Goal: Task Accomplishment & Management: Manage account settings

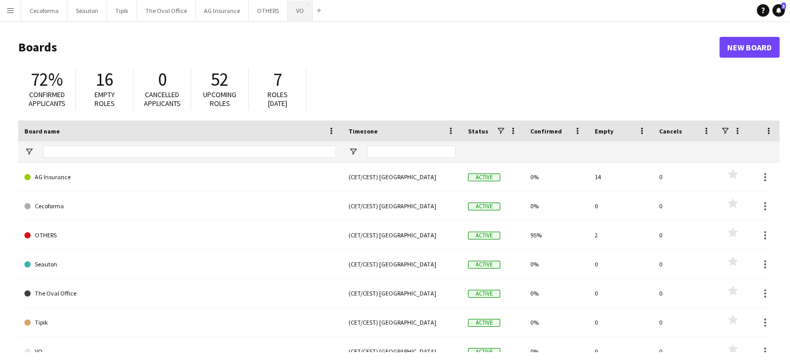
click at [290, 14] on button "VO Close" at bounding box center [300, 11] width 25 height 20
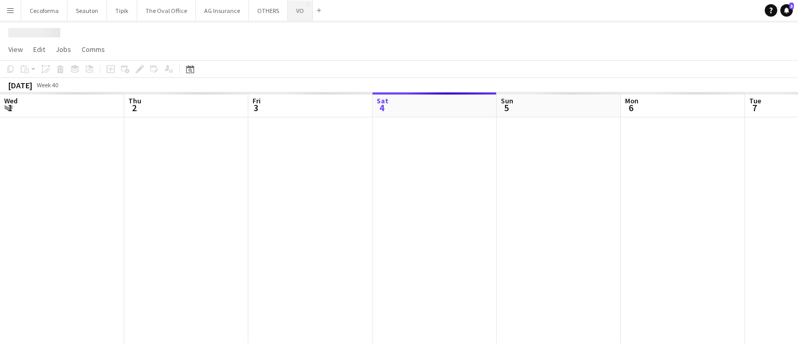
scroll to position [0, 248]
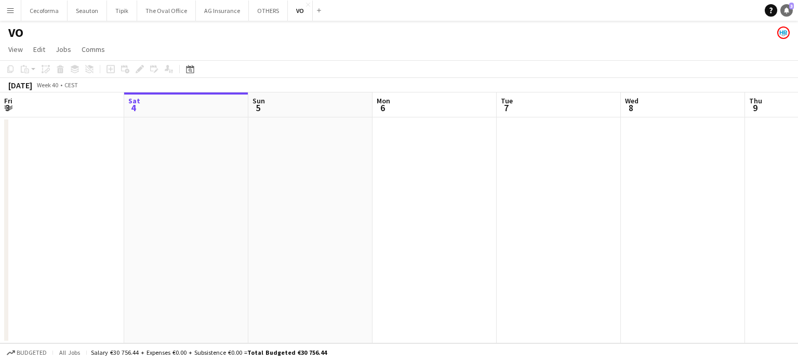
click at [789, 13] on icon "Notifications" at bounding box center [787, 10] width 6 height 6
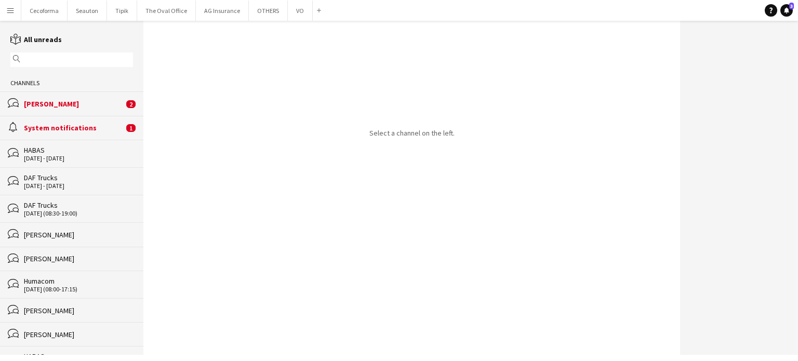
click at [67, 108] on div "[PERSON_NAME]" at bounding box center [74, 103] width 100 height 9
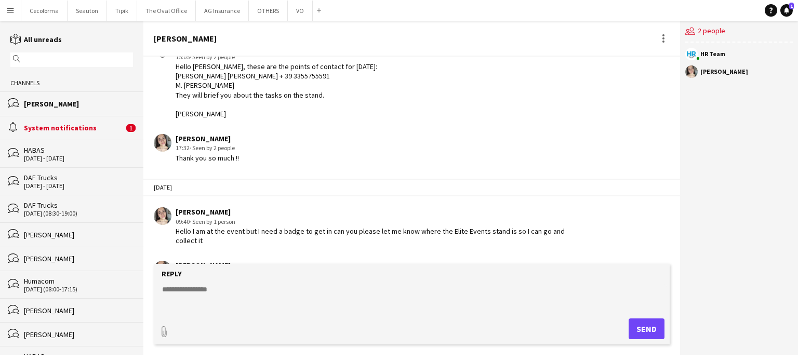
scroll to position [1646, 0]
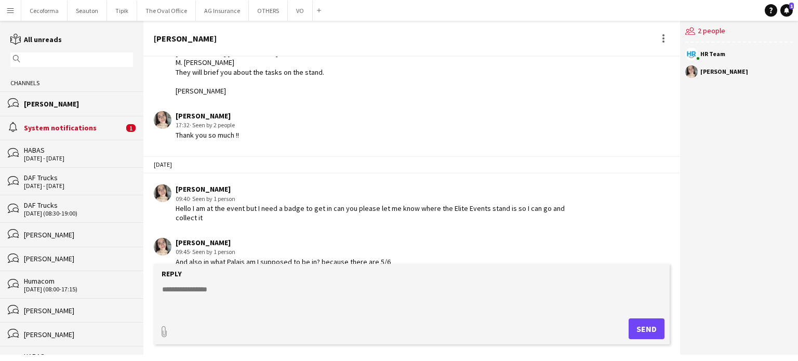
click at [58, 128] on div "System notifications" at bounding box center [74, 127] width 100 height 9
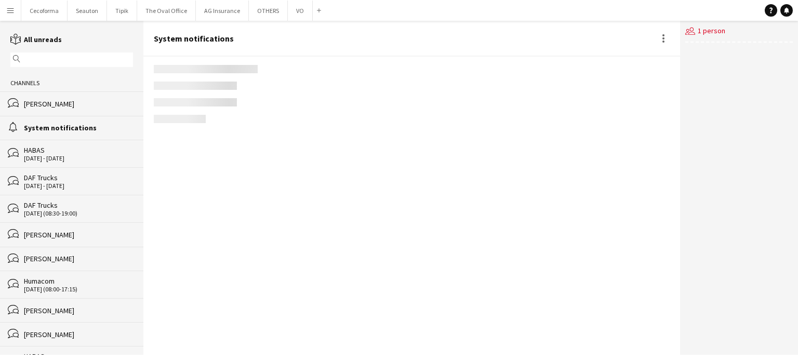
scroll to position [1337, 0]
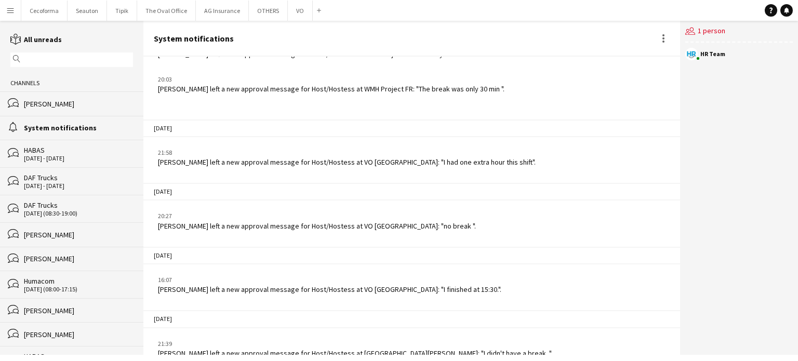
click at [45, 153] on div "HABAS" at bounding box center [78, 149] width 109 height 9
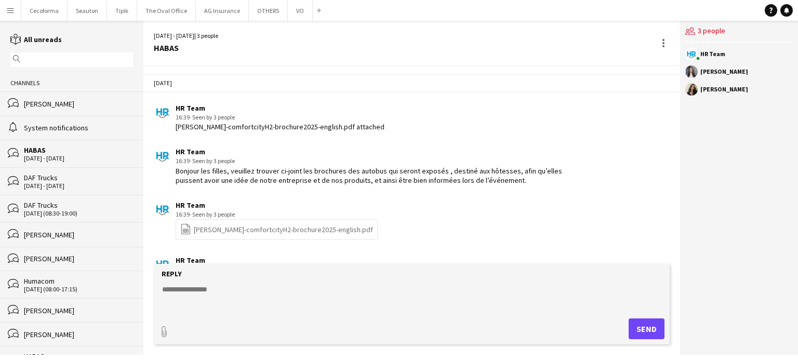
click at [57, 102] on div "[PERSON_NAME]" at bounding box center [78, 103] width 109 height 9
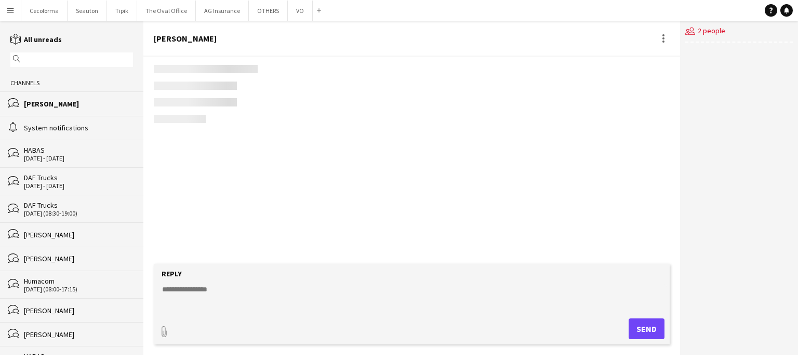
scroll to position [1646, 0]
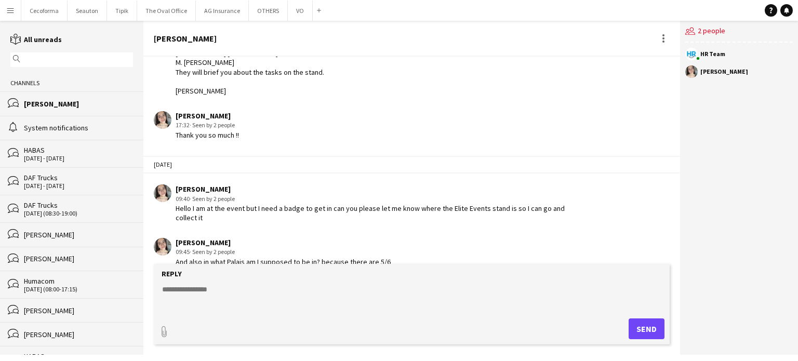
click at [185, 287] on textarea at bounding box center [414, 297] width 506 height 27
click at [177, 288] on textarea "**********" at bounding box center [414, 297] width 506 height 27
click at [220, 292] on textarea "**********" at bounding box center [414, 297] width 506 height 27
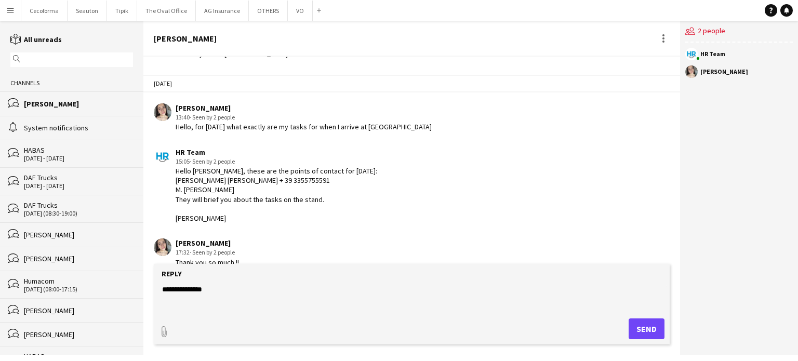
scroll to position [1542, 0]
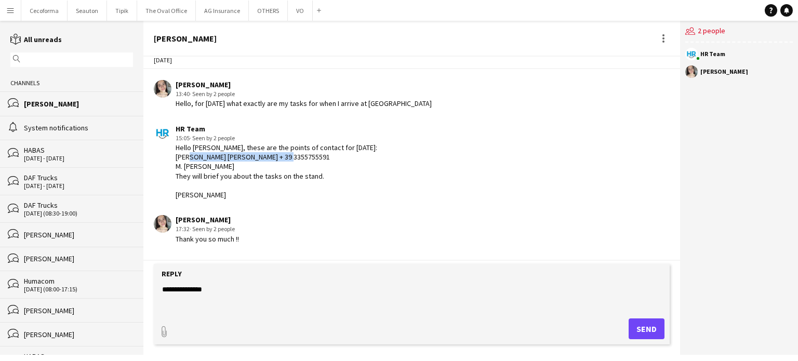
drag, startPoint x: 176, startPoint y: 142, endPoint x: 289, endPoint y: 139, distance: 113.9
click at [289, 143] on div "Hello Marta, these are the points of contact for Saturday 04/10/25: Mr. Carlo R…" at bounding box center [277, 171] width 202 height 57
copy div "Mr. Carlo Rui + 39 3355755591"
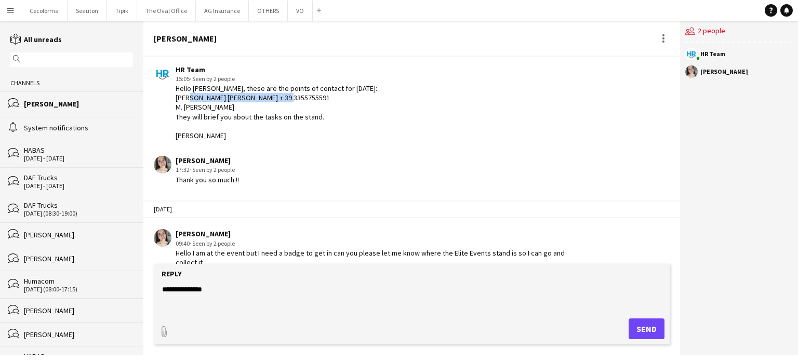
scroll to position [1646, 0]
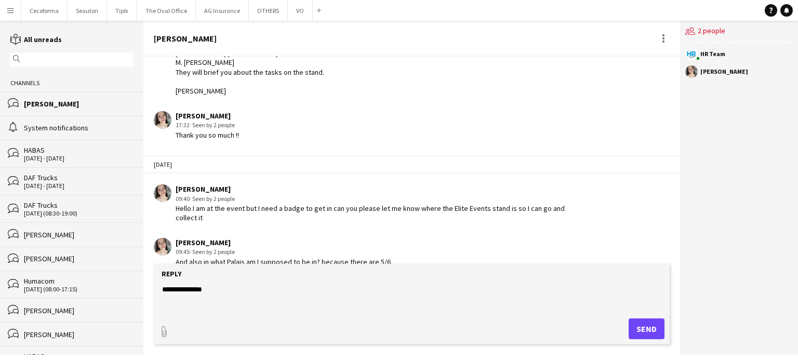
click at [232, 291] on textarea "**********" at bounding box center [414, 297] width 506 height 27
paste textarea "**********"
click at [173, 288] on textarea "**********" at bounding box center [414, 297] width 506 height 27
click at [339, 299] on textarea "**********" at bounding box center [414, 297] width 506 height 27
type textarea "**********"
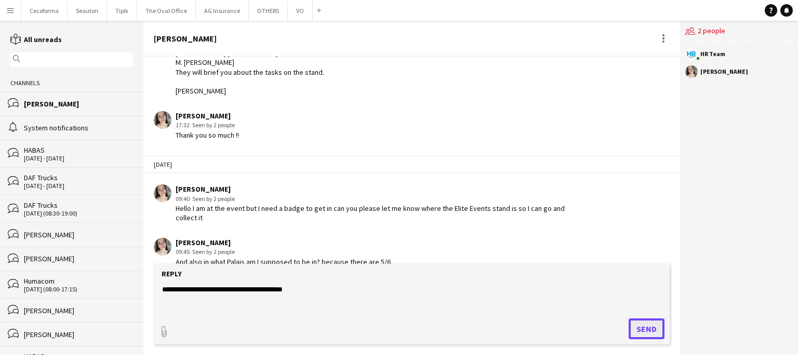
click at [636, 332] on button "Send" at bounding box center [647, 329] width 36 height 21
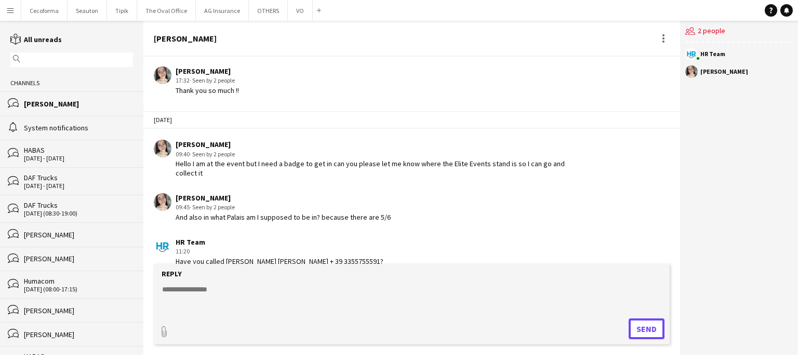
scroll to position [1735, 0]
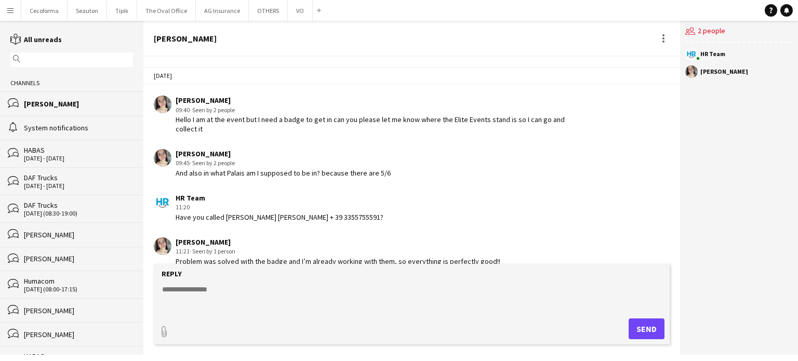
click at [204, 289] on textarea at bounding box center [414, 297] width 506 height 27
type textarea "***"
click at [653, 335] on button "Send" at bounding box center [647, 329] width 36 height 21
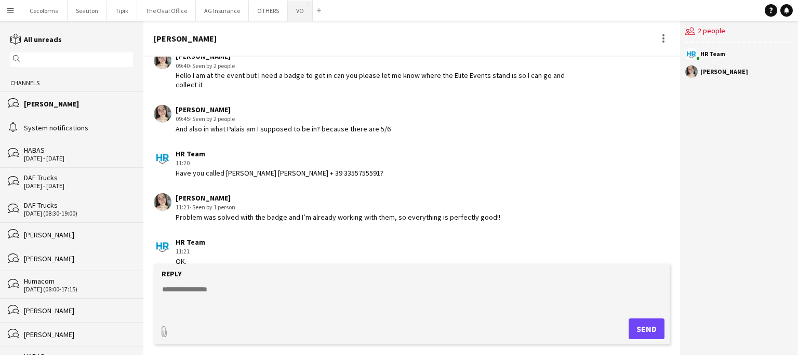
click at [300, 9] on button "VO Close" at bounding box center [300, 11] width 25 height 20
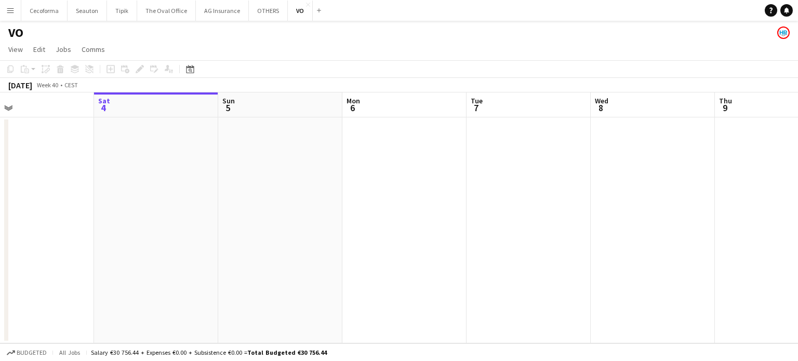
drag, startPoint x: 154, startPoint y: 218, endPoint x: 471, endPoint y: 247, distance: 318.3
click at [480, 246] on app-calendar-viewport "Wed 1 Thu 2 Fri 3 Sat 4 Sun 5 Mon 6 Tue 7 Wed 8 Thu 9 Fri 10 Sat 11 Sun 12" at bounding box center [399, 217] width 798 height 251
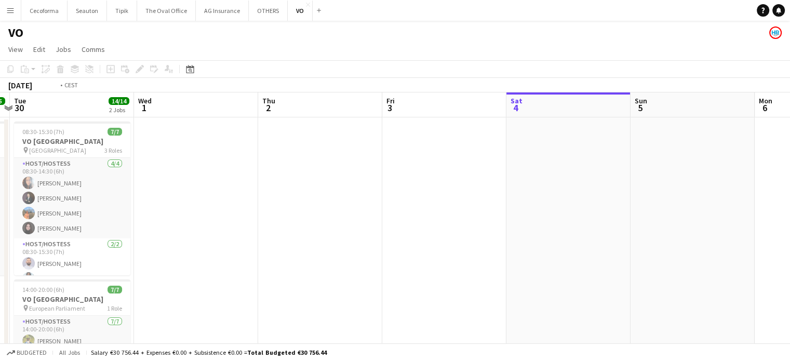
drag, startPoint x: 218, startPoint y: 220, endPoint x: 489, endPoint y: 222, distance: 271.8
click at [488, 221] on app-calendar-viewport "Sun 28 6/6 2 Jobs Mon 29 15/15 1 Job Tue 30 14/14 2 Jobs Wed 1 Thu 2 Fri 3 Sat …" at bounding box center [395, 273] width 790 height 362
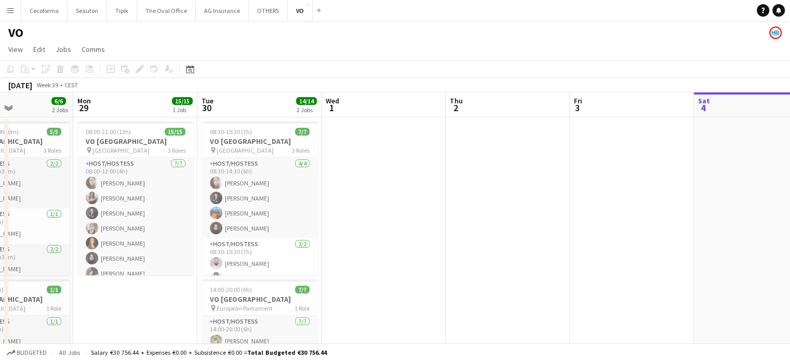
drag, startPoint x: 461, startPoint y: 228, endPoint x: 649, endPoint y: 218, distance: 187.8
click at [649, 218] on app-calendar-viewport "Fri 26 9/9 1 Job Sat 27 5/5 2 Jobs Sun 28 6/6 2 Jobs Mon 29 15/15 1 Job Tue 30 …" at bounding box center [395, 273] width 790 height 362
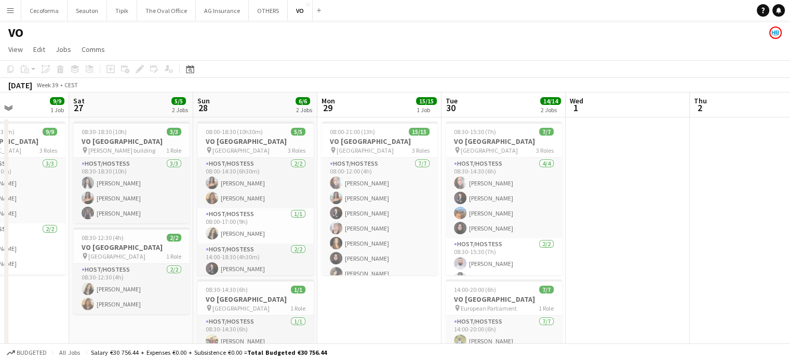
scroll to position [0, 317]
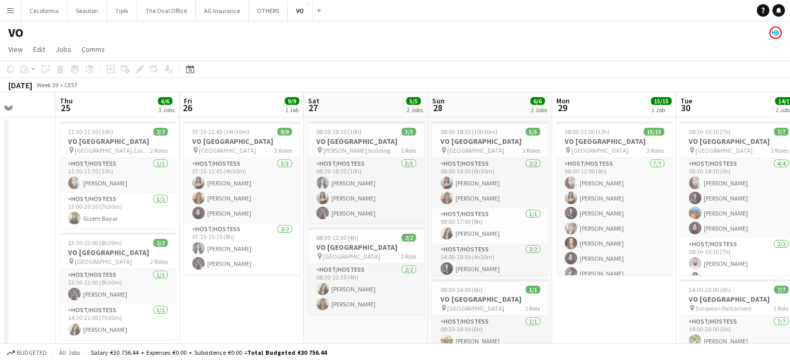
drag, startPoint x: 42, startPoint y: 298, endPoint x: 257, endPoint y: 304, distance: 214.7
click at [257, 304] on app-calendar-viewport "Mon 22 Tue 23 Wed 24 Thu 25 6/6 3 Jobs Fri 26 9/9 1 Job Sat 27 5/5 2 Jobs Sun 2…" at bounding box center [395, 283] width 790 height 382
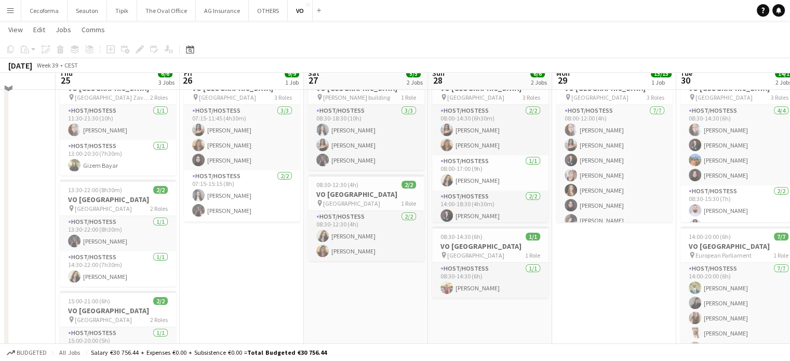
scroll to position [0, 0]
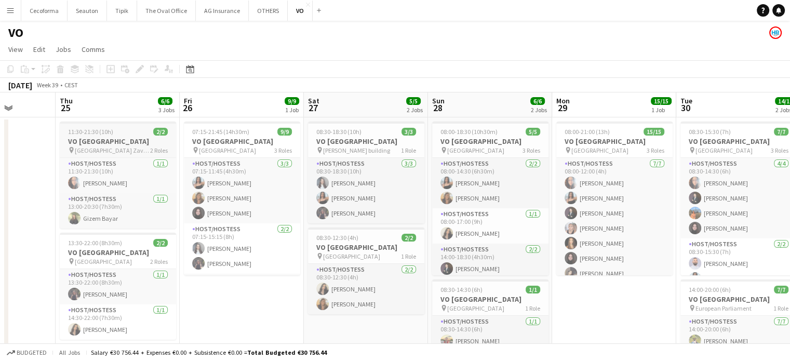
click at [97, 141] on h3 "VO [GEOGRAPHIC_DATA]" at bounding box center [118, 141] width 116 height 9
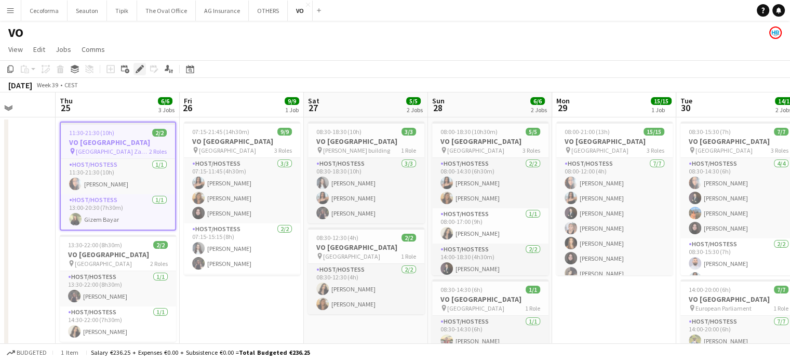
click at [142, 68] on icon "Edit" at bounding box center [140, 69] width 8 height 8
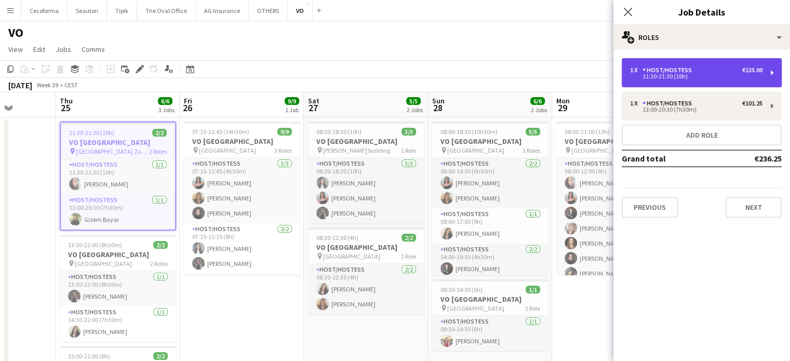
click at [668, 72] on div "Host/Hostess" at bounding box center [670, 70] width 54 height 7
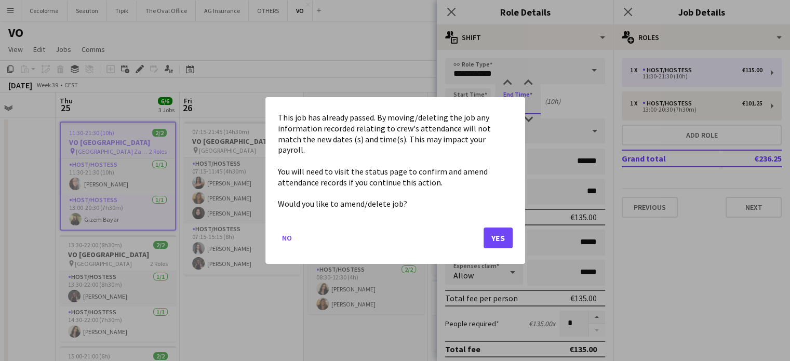
click at [511, 104] on body "Menu Boards Boards Boards All jobs Status Workforce Workforce My Workforce Recr…" at bounding box center [395, 246] width 790 height 492
click at [492, 233] on button "Yes" at bounding box center [498, 238] width 29 height 21
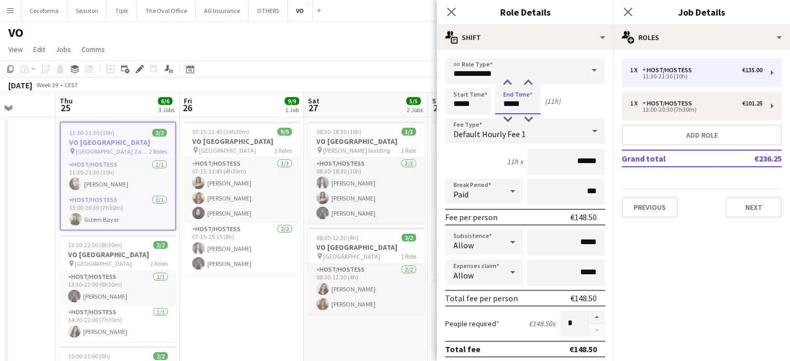
click at [507, 78] on div at bounding box center [507, 83] width 21 height 10
click at [526, 116] on div at bounding box center [528, 119] width 21 height 10
type input "*****"
click at [526, 116] on div at bounding box center [528, 119] width 21 height 10
click at [449, 12] on icon "Close pop-in" at bounding box center [451, 12] width 10 height 10
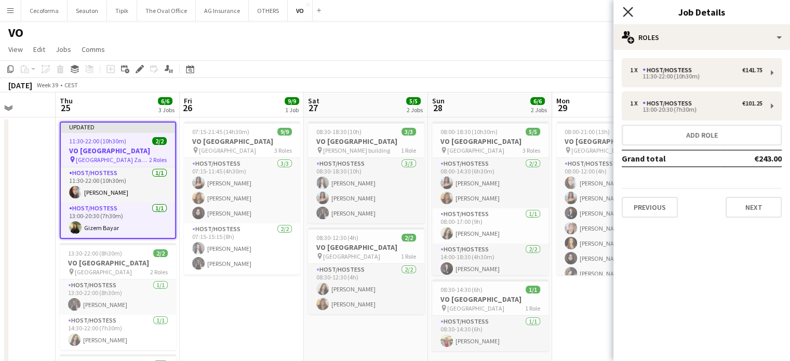
click at [624, 12] on icon "Close pop-in" at bounding box center [628, 12] width 10 height 10
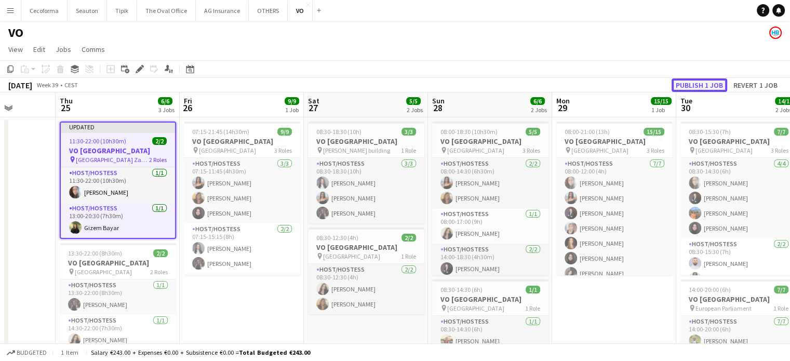
click at [686, 88] on button "Publish 1 job" at bounding box center [700, 85] width 56 height 14
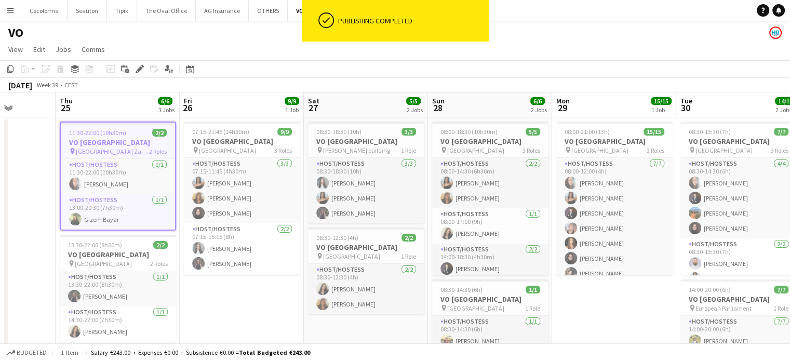
click at [554, 53] on app-page-menu "View Day view expanded Day view collapsed Month view Date picker Jump to today …" at bounding box center [395, 51] width 790 height 20
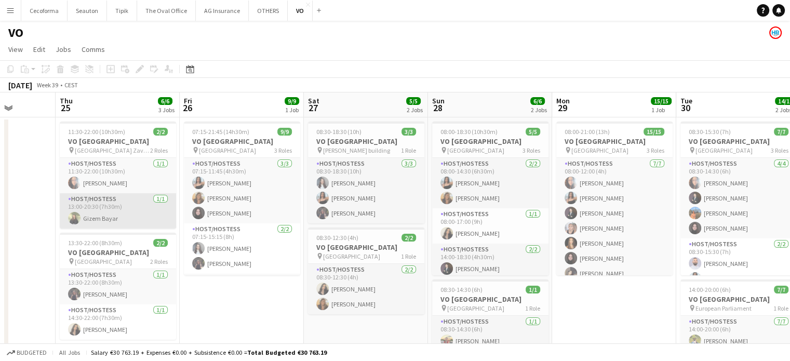
click at [96, 209] on app-card-role "Host/Hostess 1/1 13:00-20:30 (7h30m) Gizem Bayar" at bounding box center [118, 210] width 116 height 35
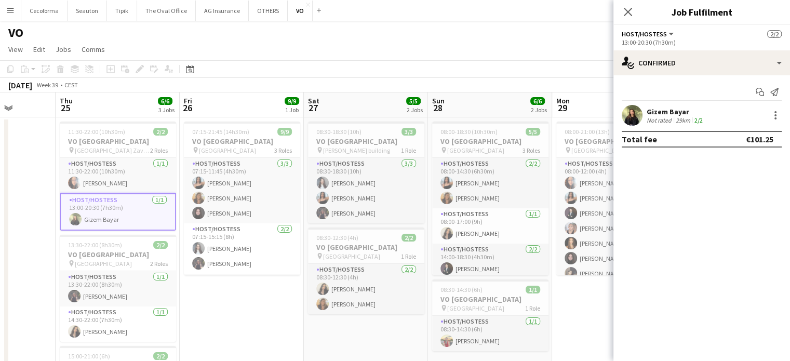
click at [96, 209] on app-card-role "Host/Hostess 1/1 13:00-20:30 (7h30m) Gizem Bayar" at bounding box center [118, 211] width 116 height 37
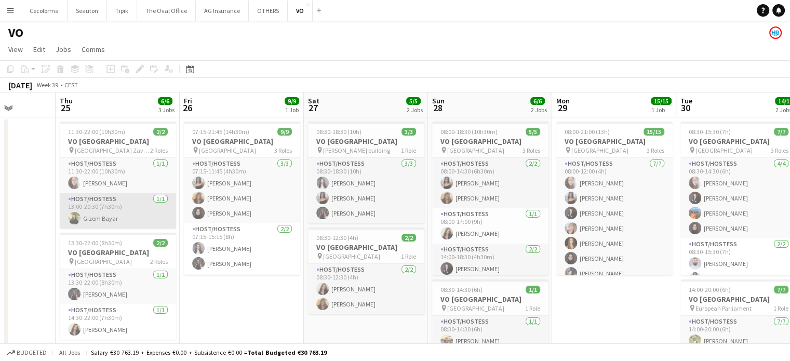
click at [89, 207] on app-card-role "Host/Hostess 1/1 13:00-20:30 (7h30m) Gizem Bayar" at bounding box center [118, 210] width 116 height 35
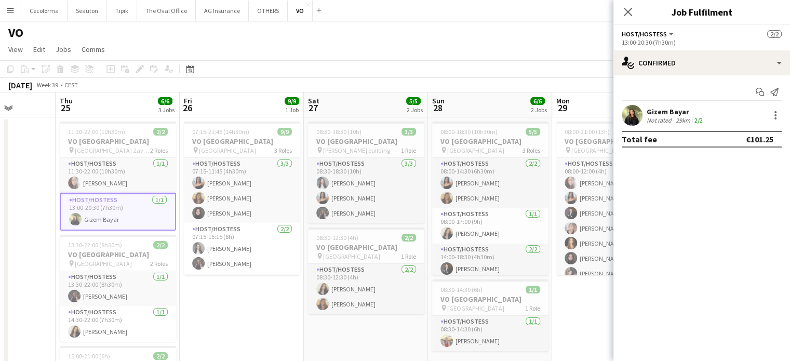
click at [89, 207] on app-card-role "Host/Hostess 1/1 13:00-20:30 (7h30m) Gizem Bayar" at bounding box center [118, 211] width 116 height 37
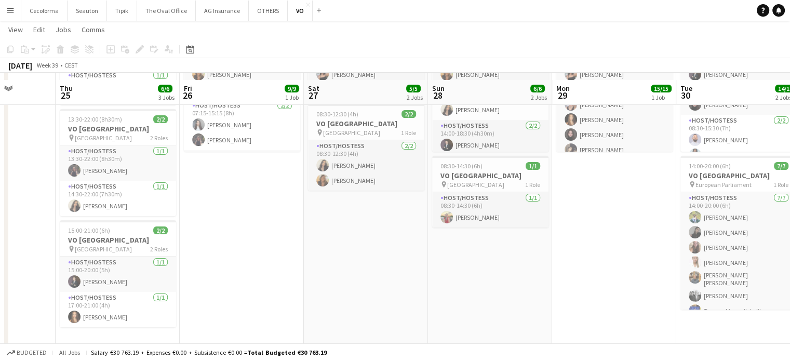
scroll to position [129, 0]
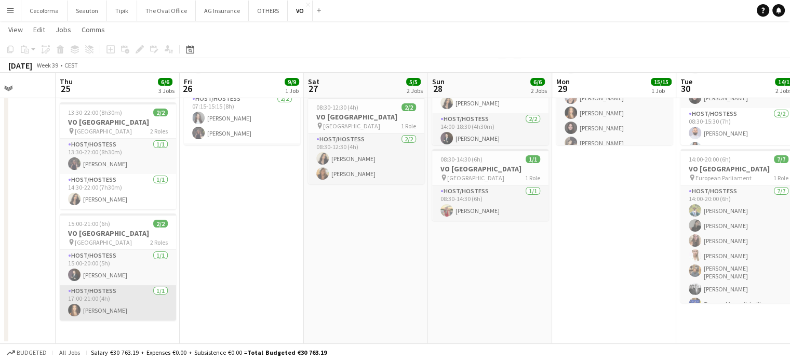
click at [101, 304] on app-card-role "Host/Hostess 1/1 17:00-21:00 (4h) Zoé Sommer" at bounding box center [118, 302] width 116 height 35
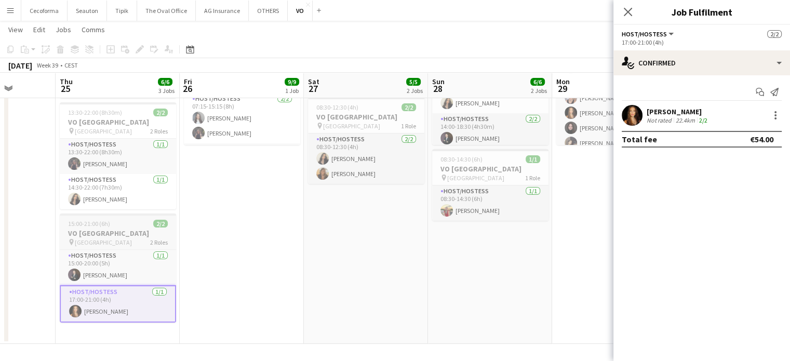
click at [103, 230] on h3 "VO [GEOGRAPHIC_DATA]" at bounding box center [118, 233] width 116 height 9
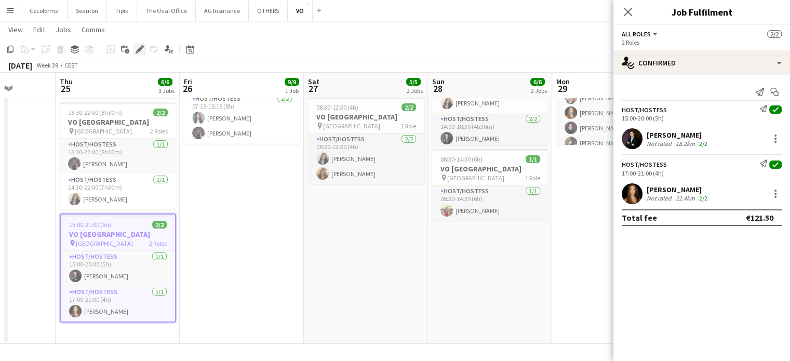
click at [142, 49] on icon "Edit" at bounding box center [140, 49] width 8 height 8
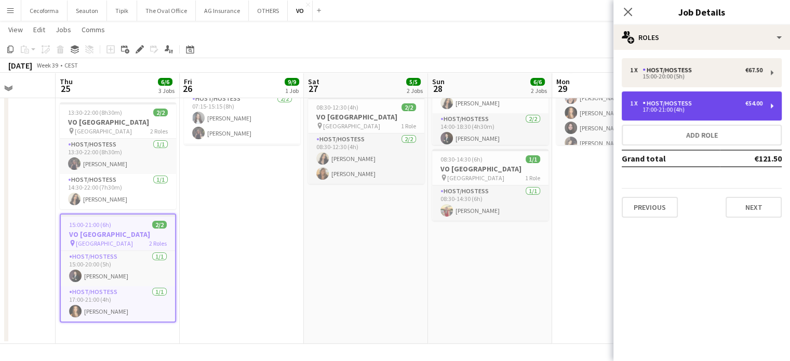
click at [690, 108] on div "17:00-21:00 (4h)" at bounding box center [696, 109] width 133 height 5
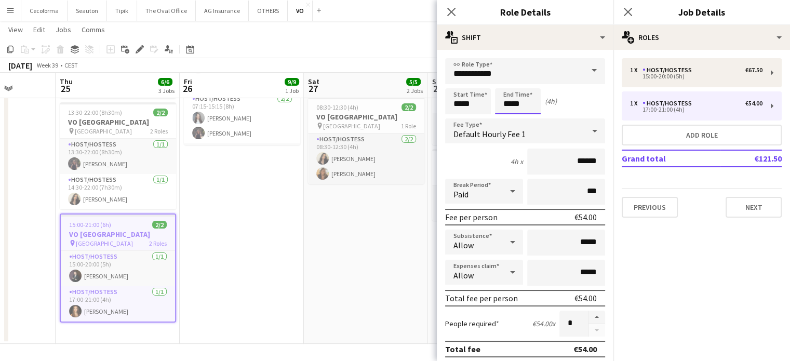
scroll to position [0, 0]
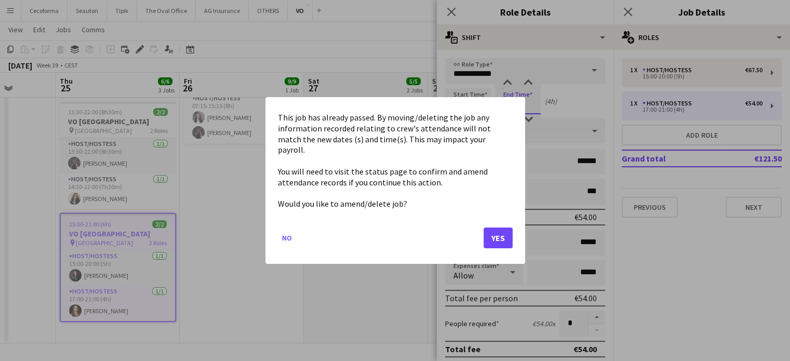
click at [521, 105] on body "Menu Boards Boards Boards All jobs Status Workforce Workforce My Workforce Recr…" at bounding box center [395, 115] width 790 height 491
click at [502, 231] on button "Yes" at bounding box center [498, 238] width 29 height 21
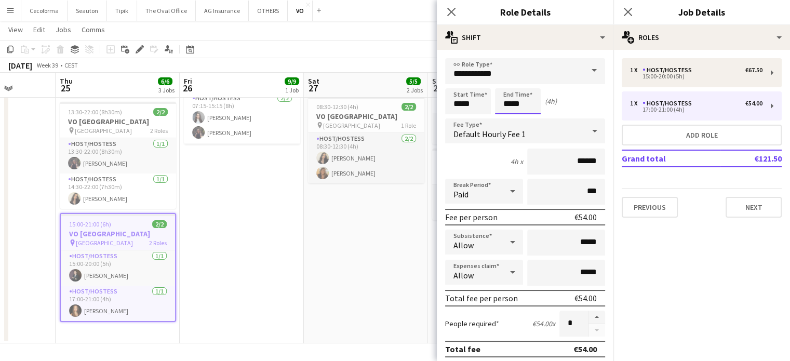
scroll to position [129, 0]
click at [528, 80] on div at bounding box center [528, 83] width 21 height 10
type input "*****"
click at [528, 80] on div at bounding box center [528, 83] width 21 height 10
click at [448, 8] on icon at bounding box center [451, 12] width 10 height 10
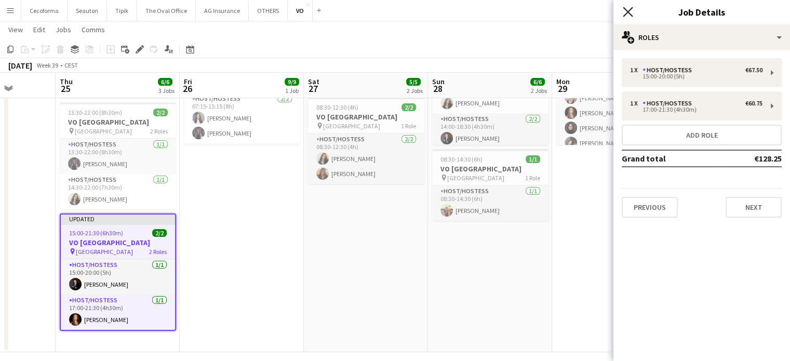
click at [625, 10] on icon at bounding box center [628, 12] width 10 height 10
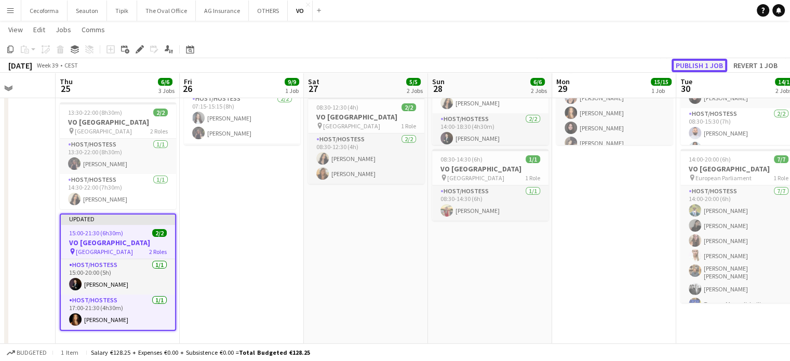
click at [693, 63] on button "Publish 1 job" at bounding box center [700, 66] width 56 height 14
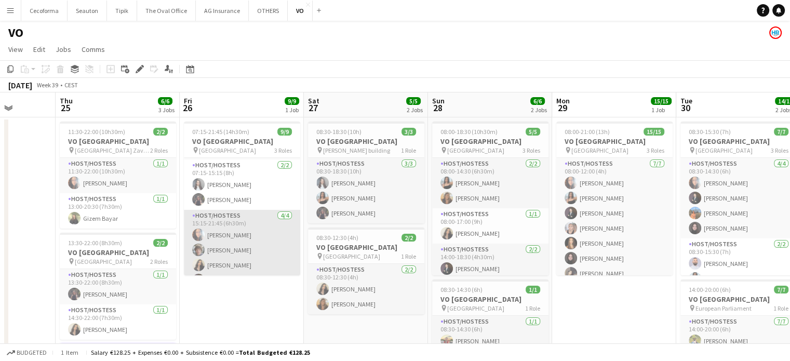
scroll to position [79, 0]
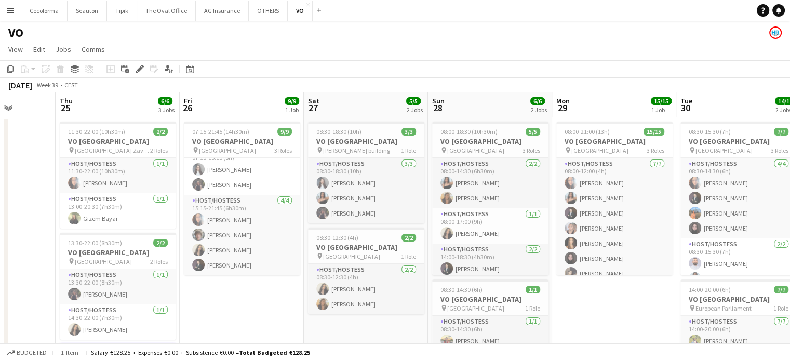
click at [258, 304] on app-date-cell "07:15-21:45 (14h30m) 9/9 VO Europe pin Borschette Center 3 Roles Host/Hostess 3…" at bounding box center [242, 299] width 124 height 365
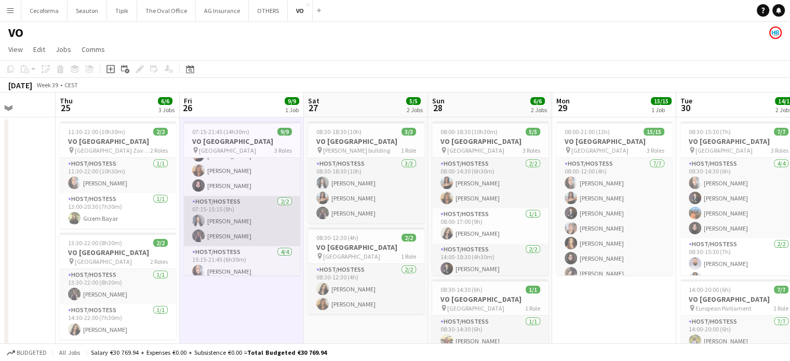
scroll to position [0, 0]
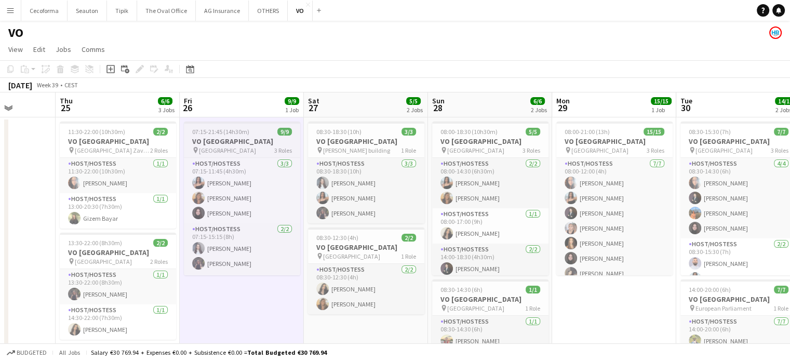
click at [224, 137] on h3 "VO [GEOGRAPHIC_DATA]" at bounding box center [242, 141] width 116 height 9
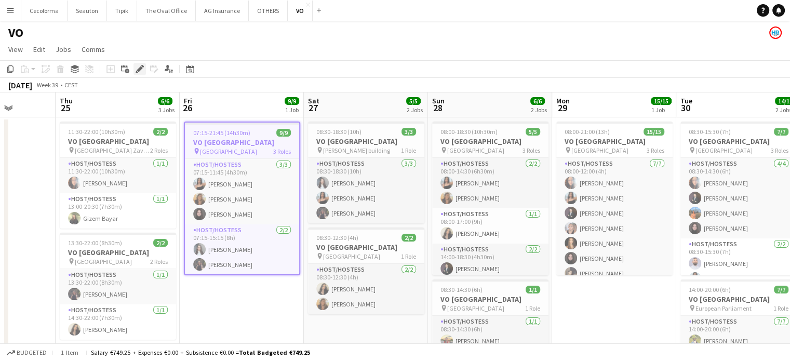
click at [139, 69] on icon at bounding box center [140, 70] width 6 height 6
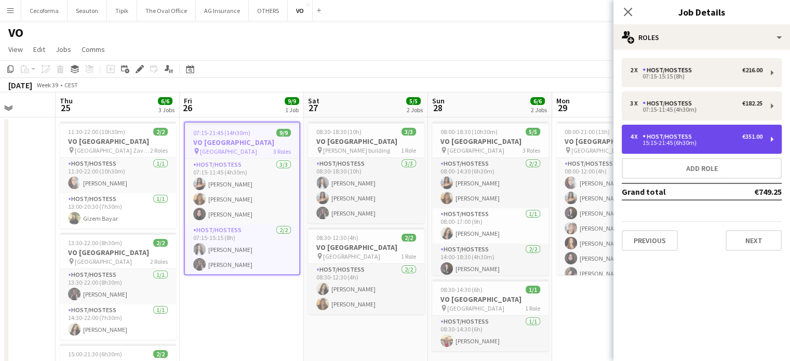
click at [668, 137] on div "Host/Hostess" at bounding box center [670, 136] width 54 height 7
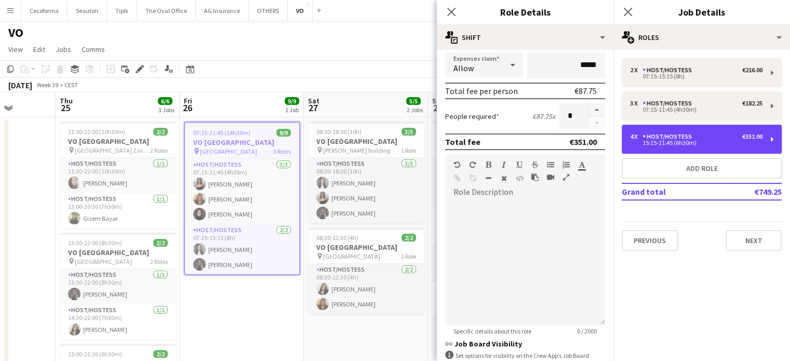
scroll to position [208, 0]
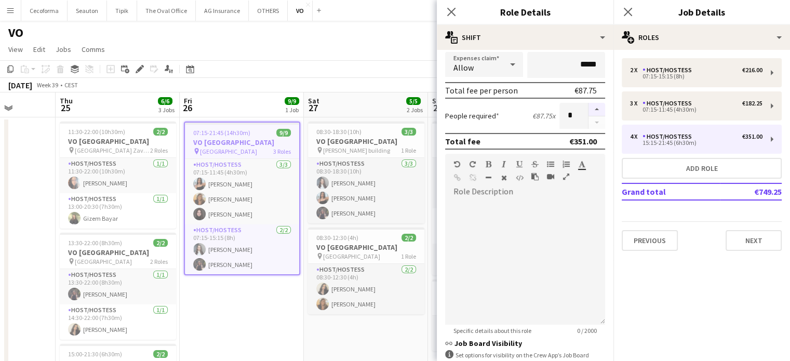
click at [591, 108] on button "button" at bounding box center [597, 110] width 17 height 14
click at [589, 122] on button "button" at bounding box center [597, 122] width 17 height 13
type input "*"
click at [589, 122] on div at bounding box center [596, 116] width 17 height 26
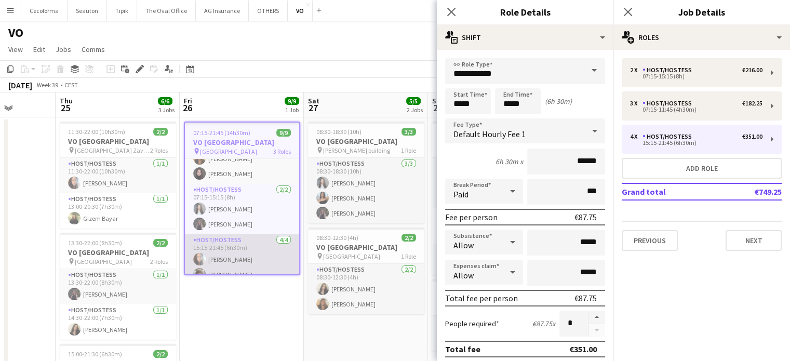
scroll to position [81, 0]
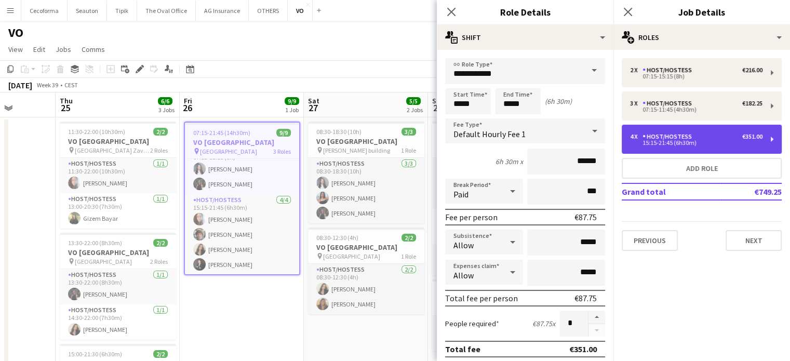
click at [720, 139] on div "4 x Host/Hostess €351.00" at bounding box center [696, 136] width 133 height 7
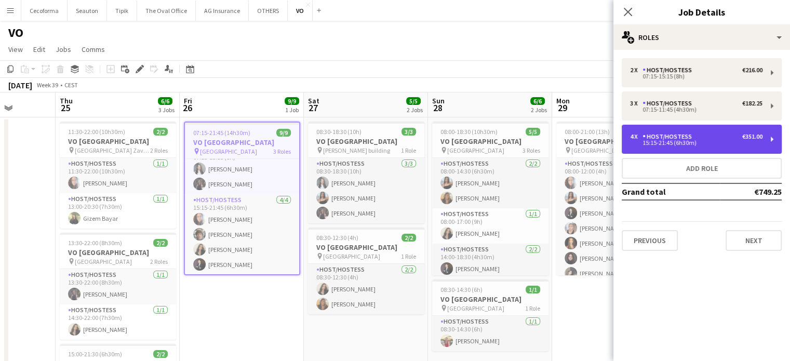
click at [720, 139] on div "4 x Host/Hostess €351.00" at bounding box center [696, 136] width 133 height 7
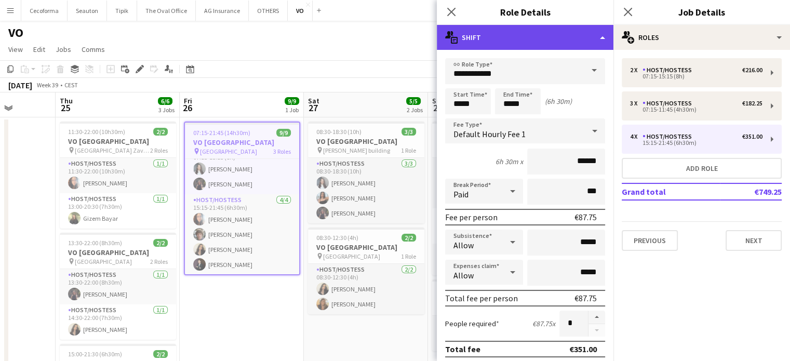
click at [601, 36] on div "multiple-actions-text Shift" at bounding box center [525, 37] width 177 height 25
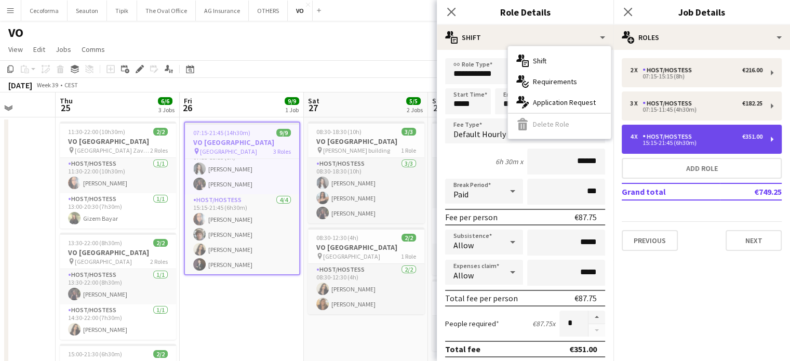
click at [683, 143] on div "15:15-21:45 (6h30m)" at bounding box center [696, 142] width 133 height 5
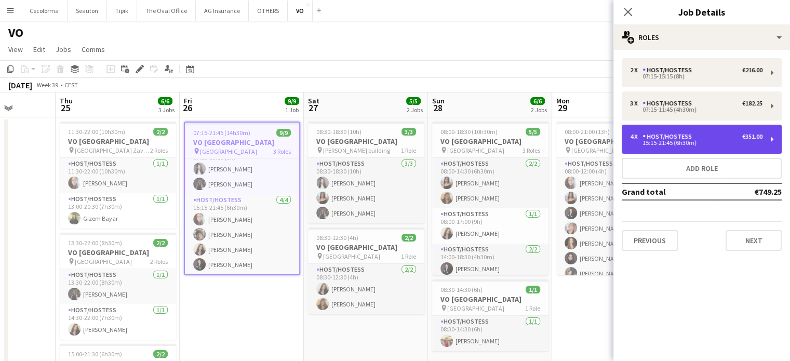
click at [683, 143] on div "15:15-21:45 (6h30m)" at bounding box center [696, 142] width 133 height 5
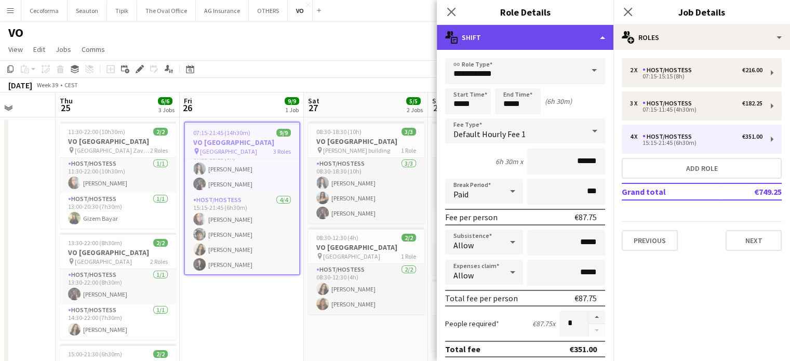
click at [603, 35] on div "multiple-actions-text Shift" at bounding box center [525, 37] width 177 height 25
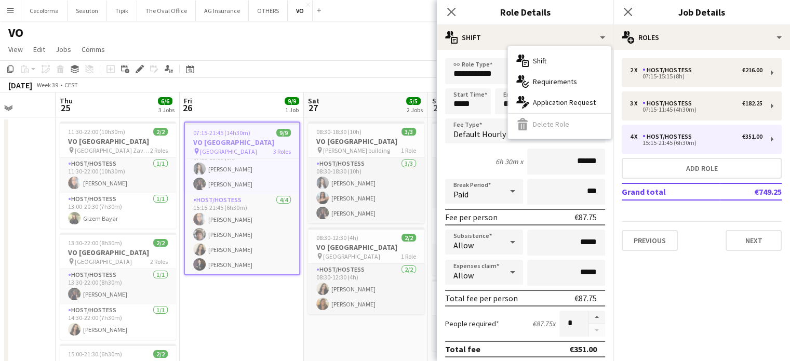
click at [544, 124] on div "multiple-actions-text Shift multiple-actions-check-2 Requirements multiple-acti…" at bounding box center [559, 92] width 103 height 92
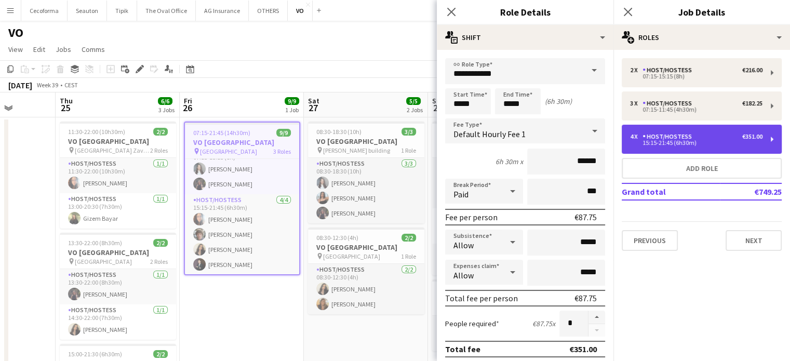
click at [693, 147] on div "4 x Host/Hostess €351.00 15:15-21:45 (6h30m)" at bounding box center [702, 139] width 160 height 29
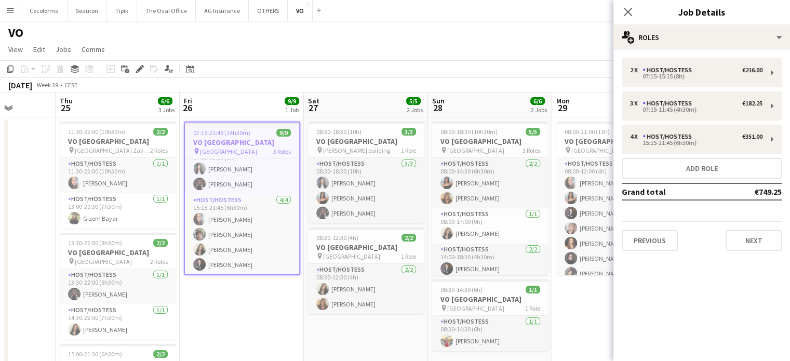
click at [250, 308] on app-date-cell "07:15-21:45 (14h30m) 9/9 VO Europe pin Borschette Center 3 Roles Host/Hostess 3…" at bounding box center [242, 295] width 124 height 357
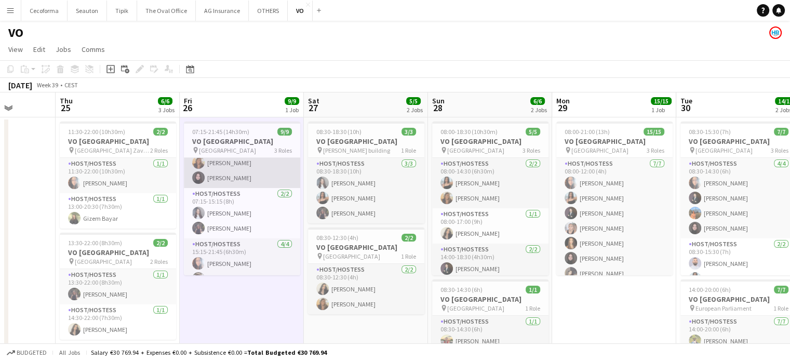
scroll to position [0, 0]
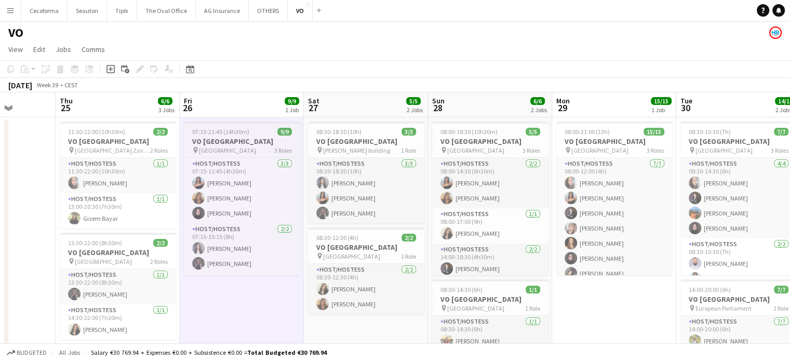
click at [230, 138] on h3 "VO [GEOGRAPHIC_DATA]" at bounding box center [242, 141] width 116 height 9
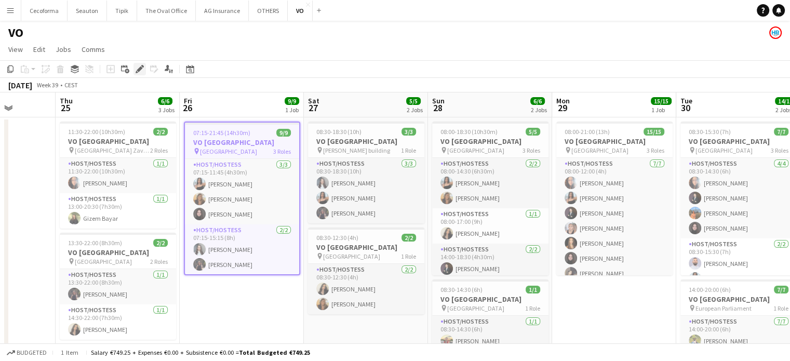
click at [141, 69] on icon "Edit" at bounding box center [140, 69] width 8 height 8
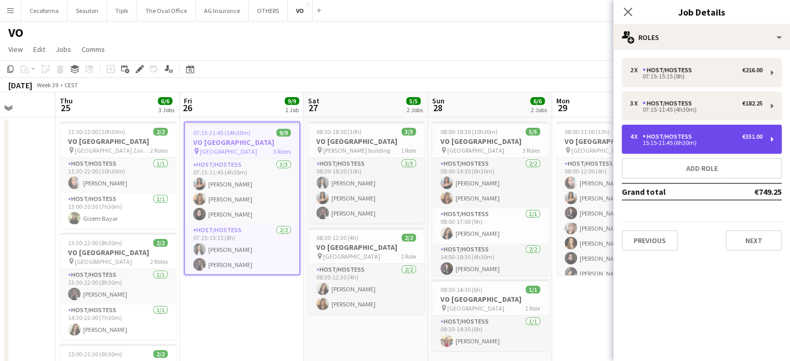
click at [696, 141] on div "15:15-21:45 (6h30m)" at bounding box center [696, 142] width 133 height 5
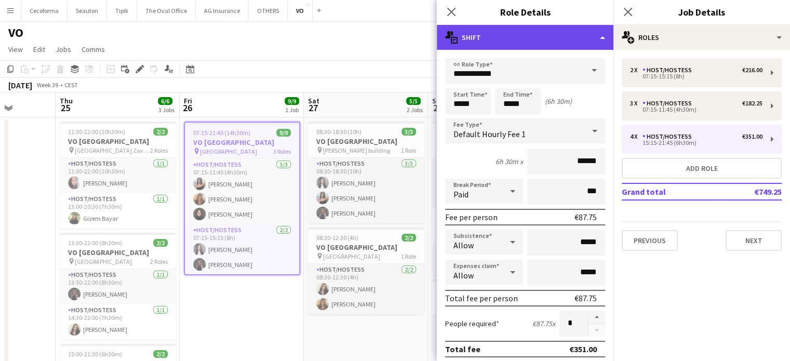
click at [602, 35] on div "multiple-actions-text Shift" at bounding box center [525, 37] width 177 height 25
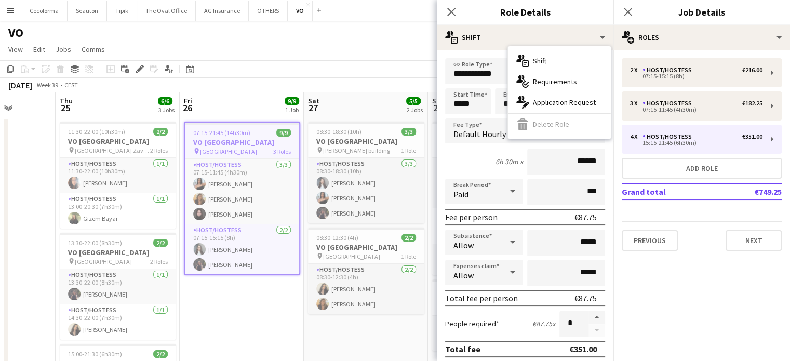
click at [547, 124] on div "multiple-actions-text Shift multiple-actions-check-2 Requirements multiple-acti…" at bounding box center [559, 92] width 103 height 92
click at [547, 124] on div "Default Hourly Fee 1" at bounding box center [514, 130] width 139 height 25
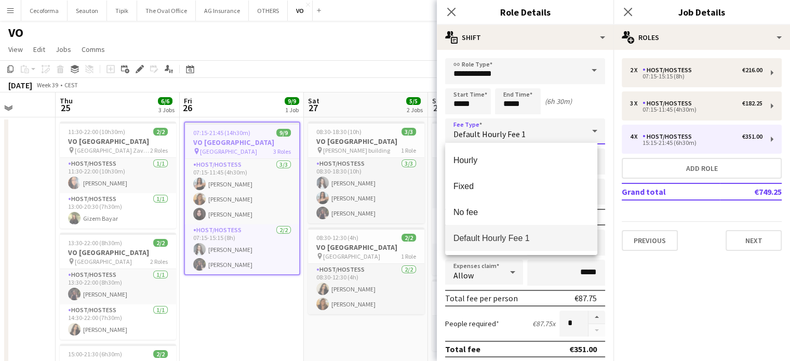
click at [673, 309] on div at bounding box center [395, 180] width 790 height 361
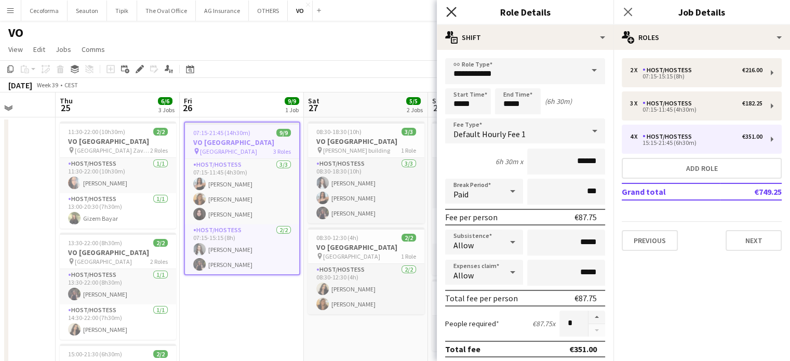
click at [453, 12] on icon "Close pop-in" at bounding box center [451, 12] width 10 height 10
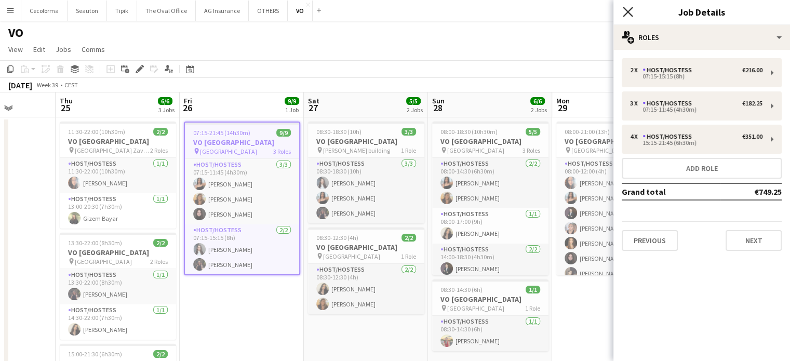
click at [626, 12] on icon "Close pop-in" at bounding box center [628, 12] width 10 height 10
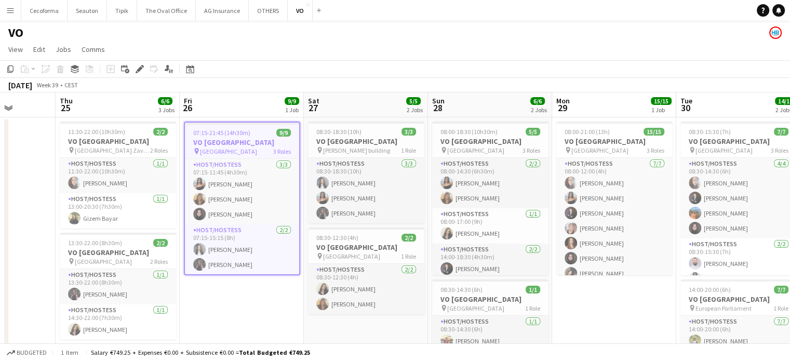
click at [242, 322] on app-date-cell "07:15-21:45 (14h30m) 9/9 VO Europe pin Borschette Center 3 Roles Host/Hostess 3…" at bounding box center [242, 295] width 124 height 357
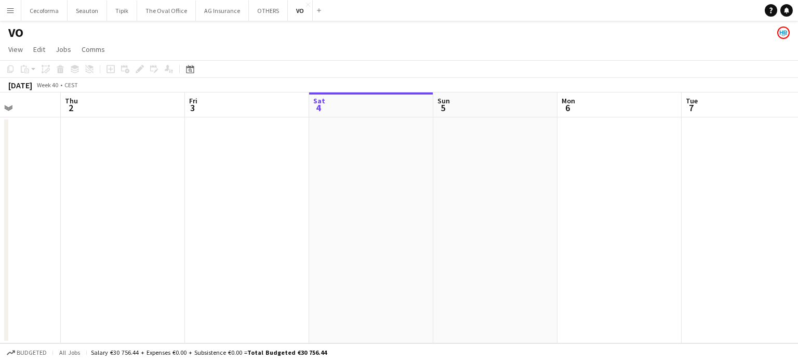
drag, startPoint x: 350, startPoint y: 195, endPoint x: 777, endPoint y: 213, distance: 428.0
click at [778, 213] on app-calendar-viewport "Wed 1 Thu 2 Fri 3 Sat 4 Sun 5 Mon 6 Tue 7 Wed 8 Thu 9 Fri 10 Sat 11 Sun 12" at bounding box center [399, 217] width 798 height 251
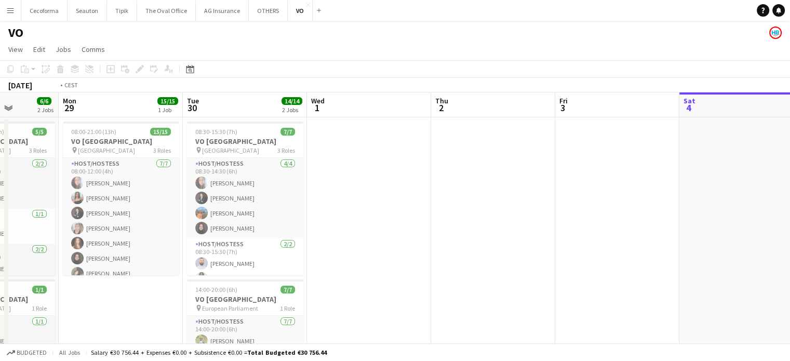
drag, startPoint x: 783, startPoint y: 209, endPoint x: 770, endPoint y: 232, distance: 26.7
click at [790, 210] on html "Menu Boards Boards Boards All jobs Status Workforce Workforce My Workforce Recr…" at bounding box center [395, 236] width 790 height 472
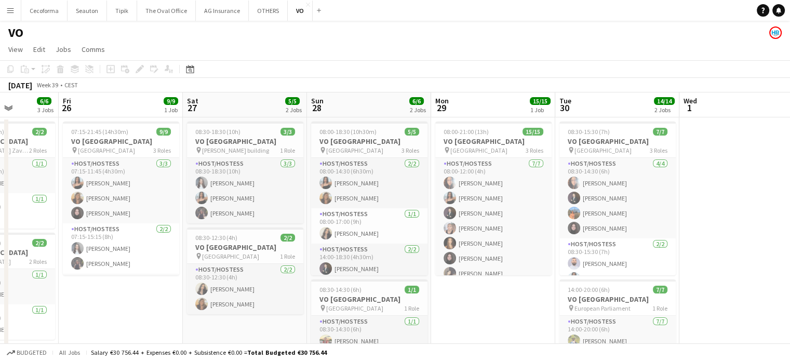
scroll to position [0, 314]
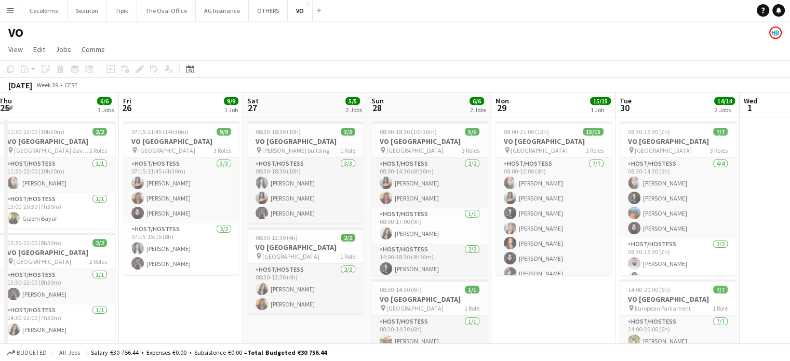
drag, startPoint x: 392, startPoint y: 313, endPoint x: 582, endPoint y: 315, distance: 190.2
click at [582, 315] on app-calendar-viewport "Tue 23 Wed 24 Thu 25 6/6 3 Jobs Fri 26 9/9 1 Job Sat 27 5/5 2 Jobs Sun 28 6/6 2…" at bounding box center [395, 283] width 790 height 382
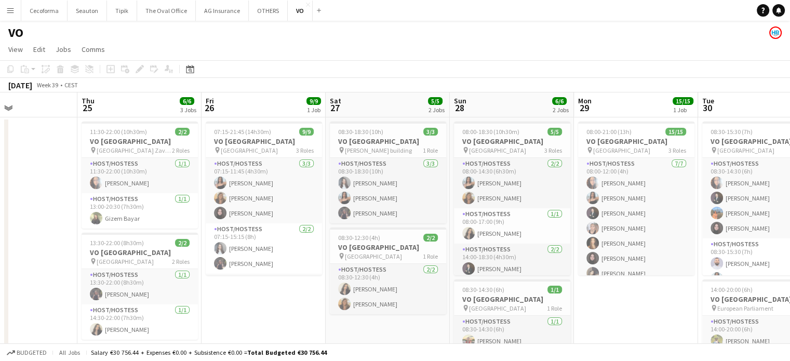
drag, startPoint x: 260, startPoint y: 328, endPoint x: 270, endPoint y: 328, distance: 9.9
click at [270, 328] on app-calendar-viewport "Mon 22 Tue 23 Wed 24 Thu 25 6/6 3 Jobs Fri 26 9/9 1 Job Sat 27 5/5 2 Jobs Sun 2…" at bounding box center [395, 283] width 790 height 382
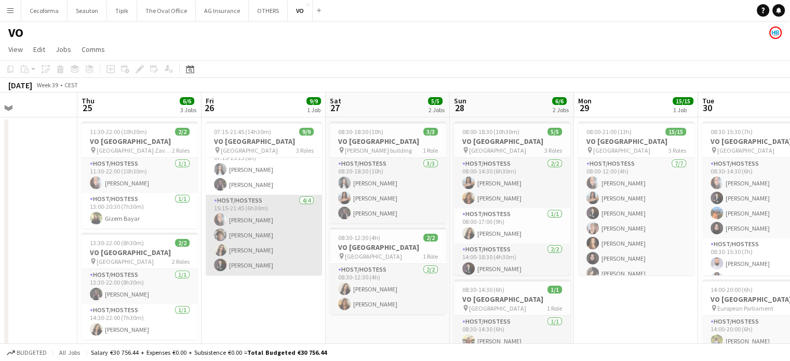
click at [264, 233] on app-card-role "Host/Hostess 4/4 15:15-21:45 (6h30m) Dalia Louissi Vladimir Lorent Alexia Elena…" at bounding box center [264, 235] width 116 height 81
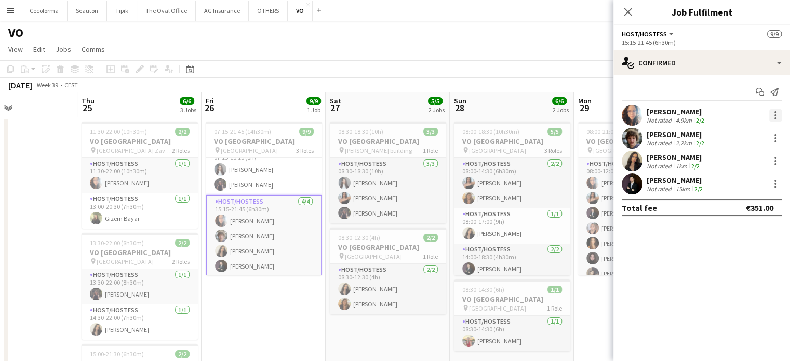
click at [777, 116] on div at bounding box center [776, 115] width 12 height 12
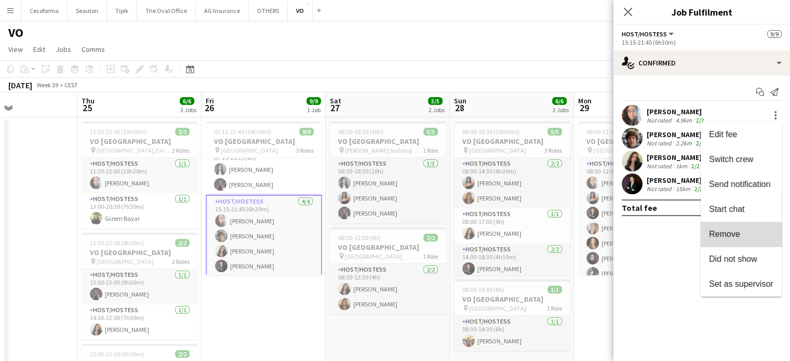
click at [730, 235] on span "Remove" at bounding box center [724, 234] width 31 height 9
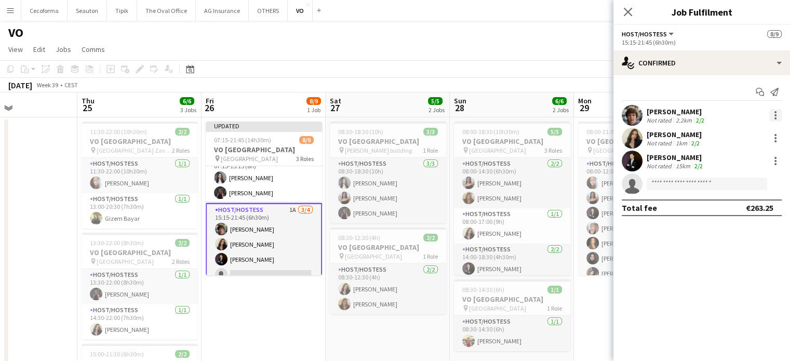
click at [773, 111] on div at bounding box center [776, 115] width 12 height 12
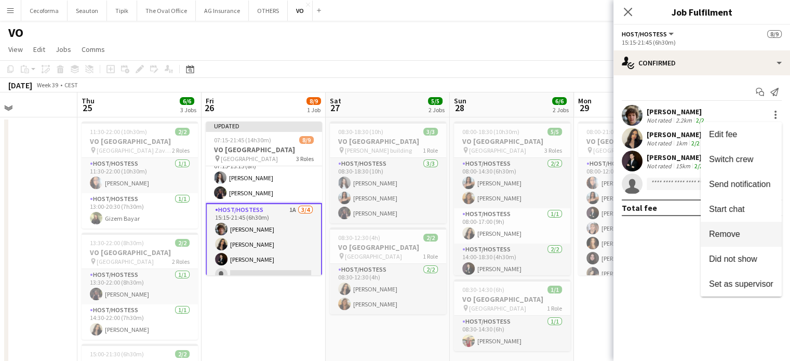
click at [727, 234] on span "Remove" at bounding box center [724, 234] width 31 height 9
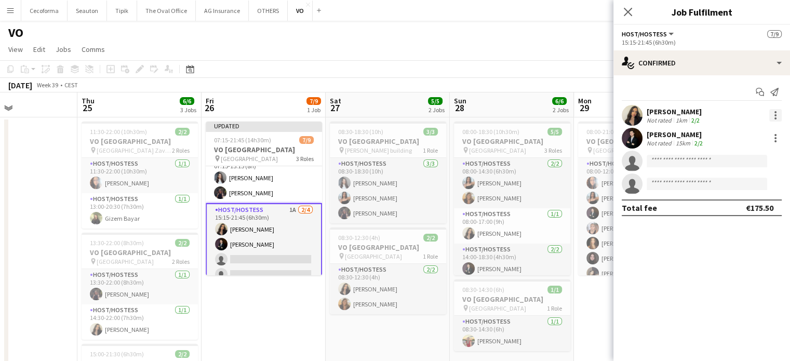
click at [778, 117] on div at bounding box center [776, 115] width 12 height 12
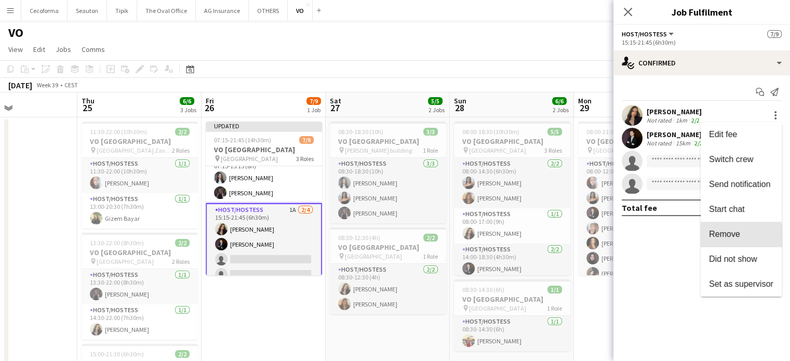
click at [715, 237] on span "Remove" at bounding box center [724, 234] width 31 height 9
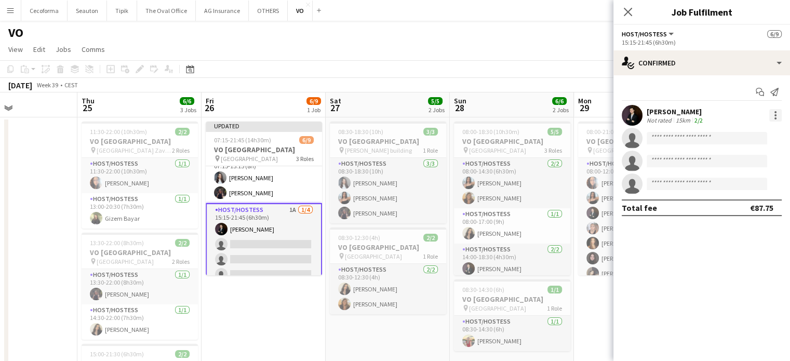
click at [775, 111] on div at bounding box center [776, 112] width 2 height 2
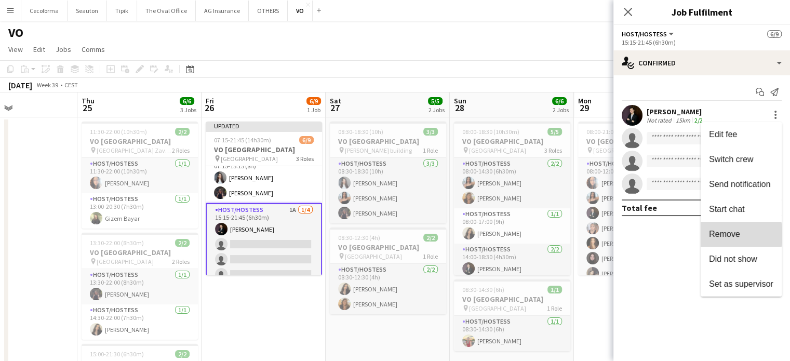
click at [725, 235] on span "Remove" at bounding box center [724, 234] width 31 height 9
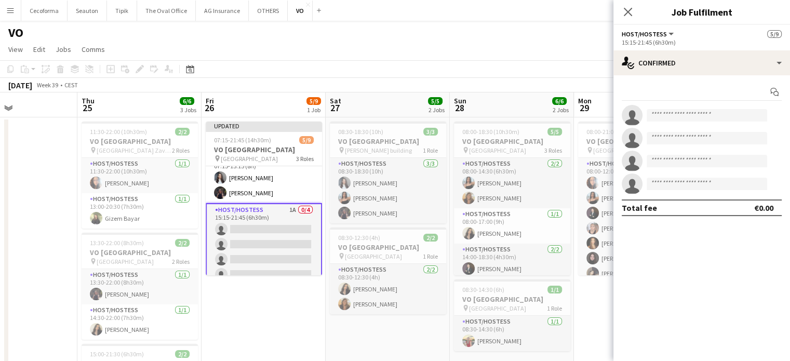
click at [269, 323] on app-date-cell "Updated 07:15-21:45 (14h30m) 5/9 VO Europe pin Borschette Center 3 Roles Host/H…" at bounding box center [264, 295] width 124 height 357
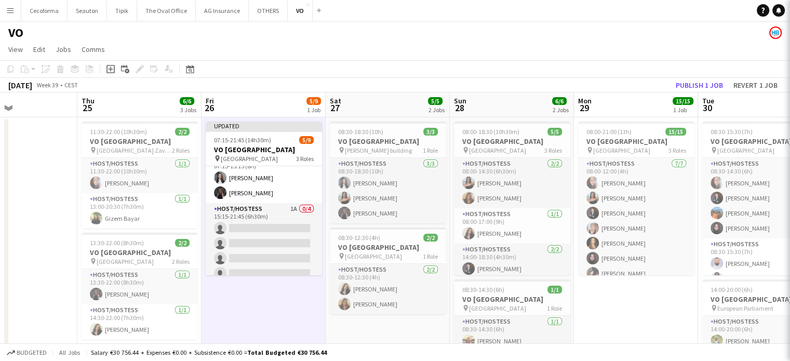
scroll to position [0, 295]
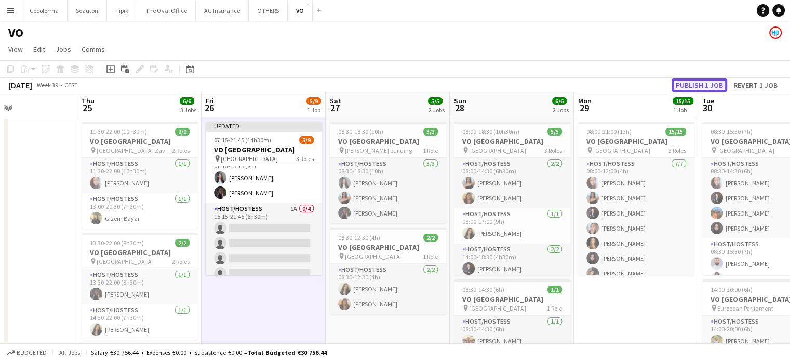
click at [696, 85] on button "Publish 1 job" at bounding box center [700, 85] width 56 height 14
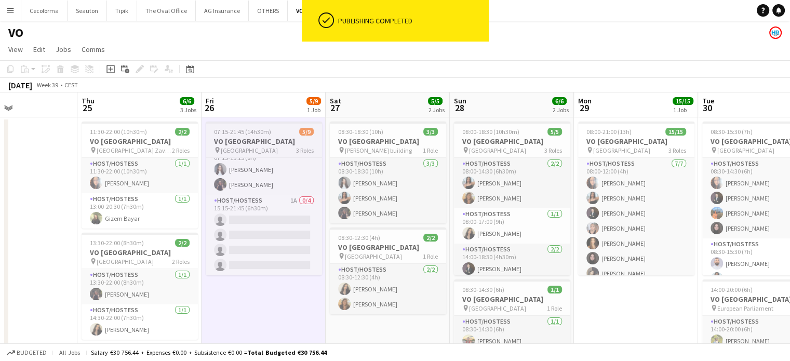
click at [230, 141] on h3 "VO [GEOGRAPHIC_DATA]" at bounding box center [264, 141] width 116 height 9
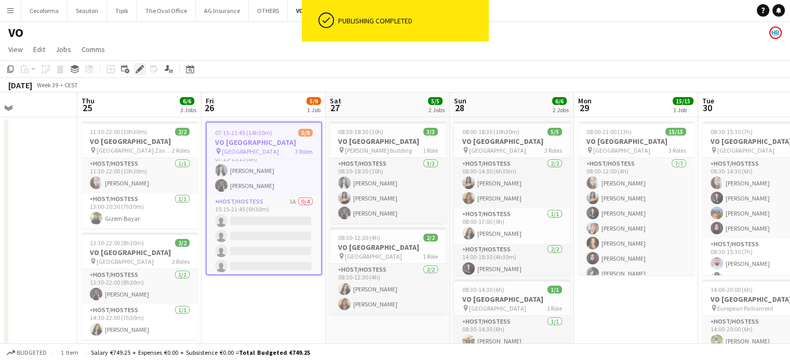
click at [139, 69] on icon at bounding box center [140, 70] width 6 height 6
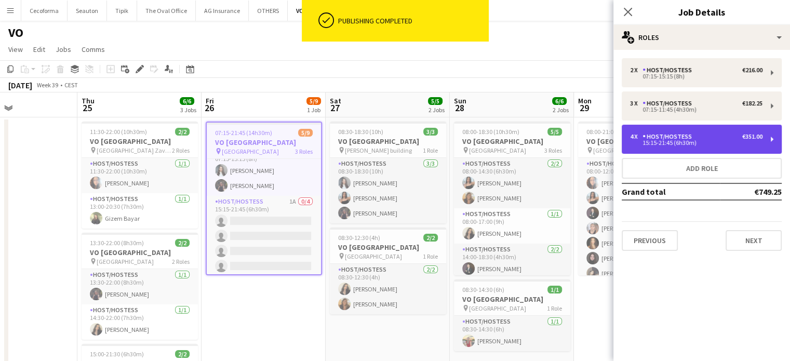
click at [673, 144] on div "15:15-21:45 (6h30m)" at bounding box center [696, 142] width 133 height 5
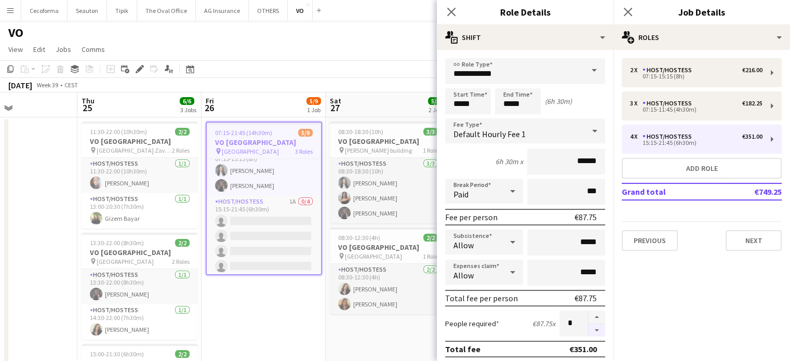
click at [590, 328] on button "button" at bounding box center [597, 330] width 17 height 13
type input "*"
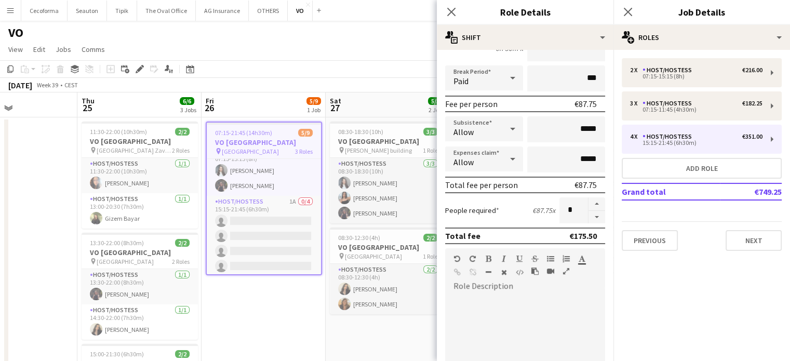
scroll to position [0, 0]
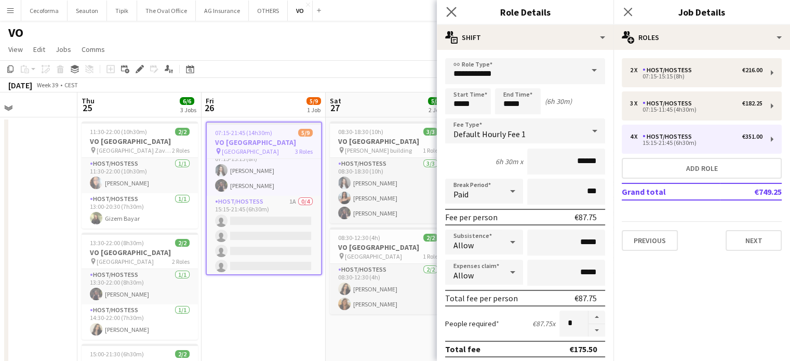
click at [451, 5] on app-icon "Close pop-in" at bounding box center [451, 12] width 15 height 15
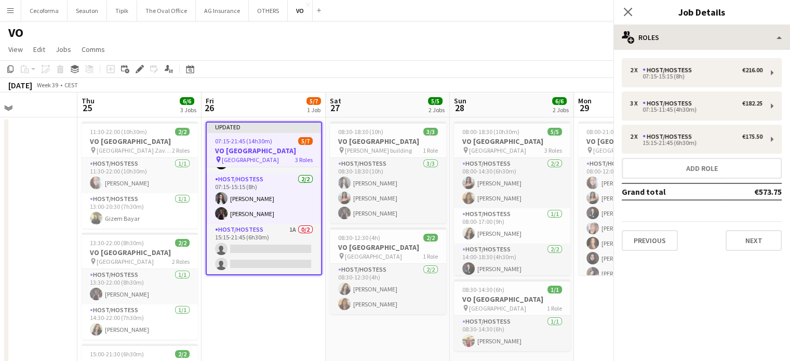
scroll to position [58, 0]
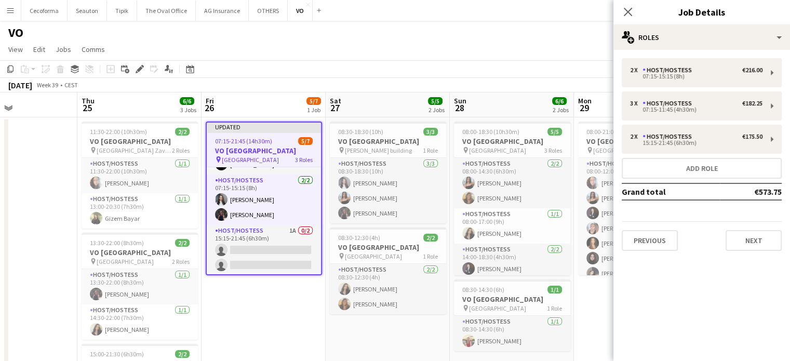
drag, startPoint x: 626, startPoint y: 12, endPoint x: 582, endPoint y: 51, distance: 58.9
click at [626, 12] on icon "Close pop-in" at bounding box center [628, 12] width 8 height 8
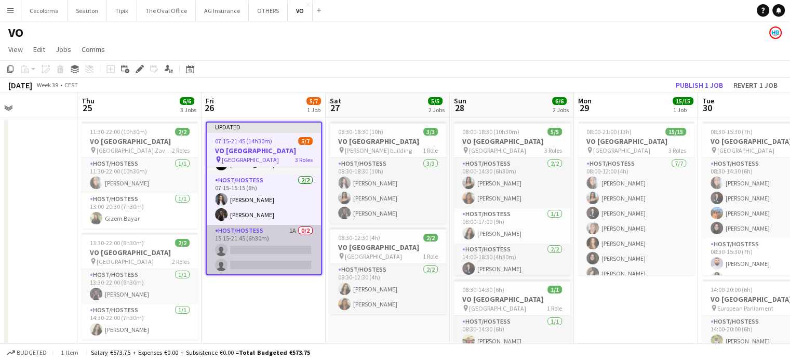
click at [260, 251] on app-card-role "Host/Hostess 1A 0/2 15:15-21:45 (6h30m) single-neutral-actions single-neutral-a…" at bounding box center [264, 250] width 114 height 50
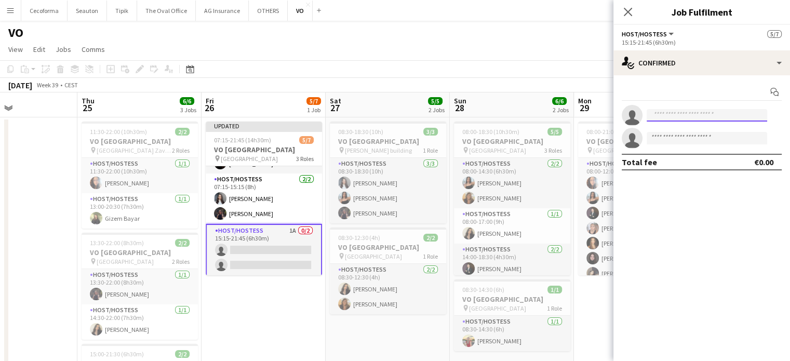
click at [686, 115] on input at bounding box center [707, 115] width 121 height 12
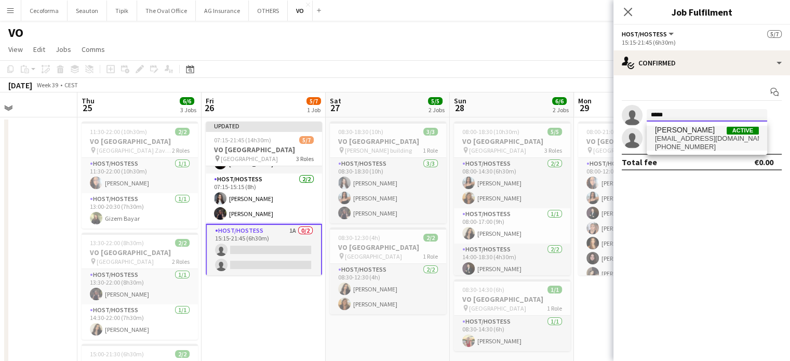
type input "*****"
click at [673, 131] on span "[PERSON_NAME]" at bounding box center [685, 130] width 60 height 9
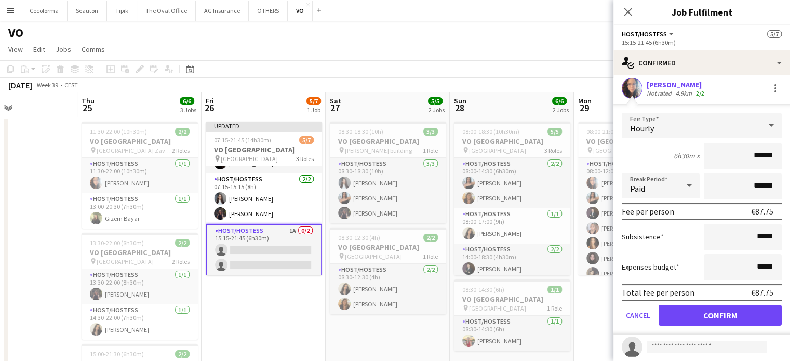
scroll to position [52, 0]
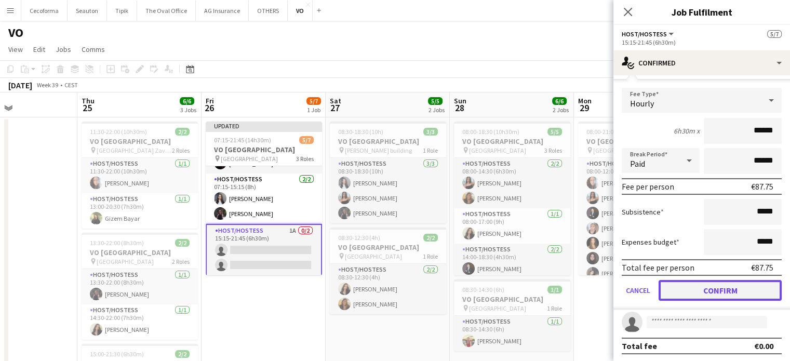
click at [708, 289] on button "Confirm" at bounding box center [720, 290] width 123 height 21
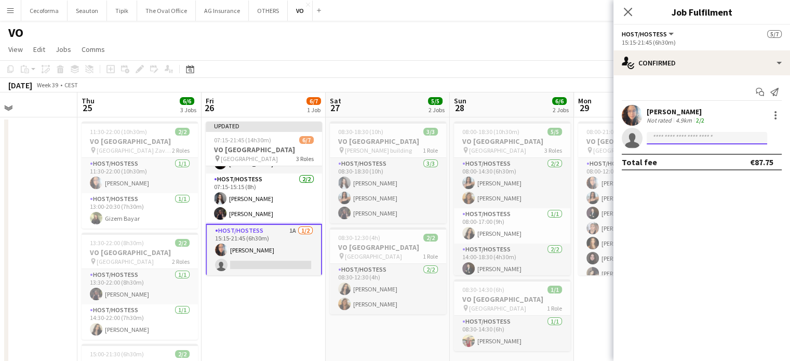
click at [682, 141] on input at bounding box center [707, 138] width 121 height 12
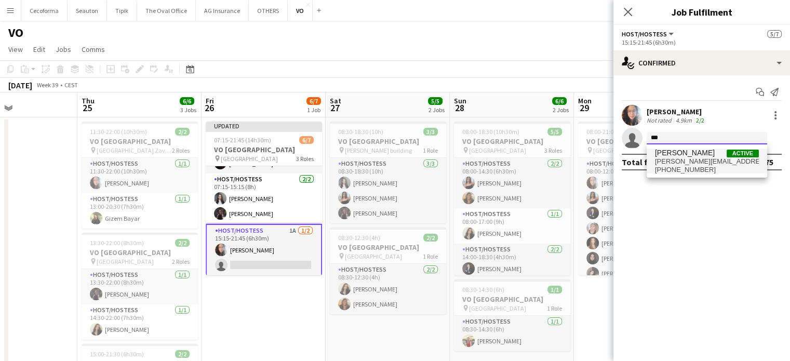
type input "***"
click at [682, 154] on span "[PERSON_NAME]" at bounding box center [685, 153] width 60 height 9
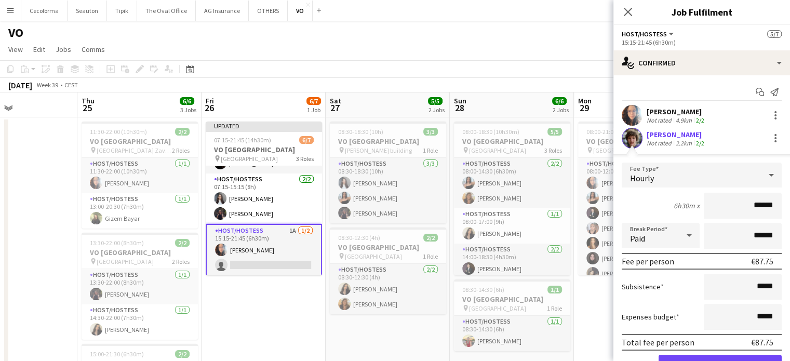
scroll to position [52, 0]
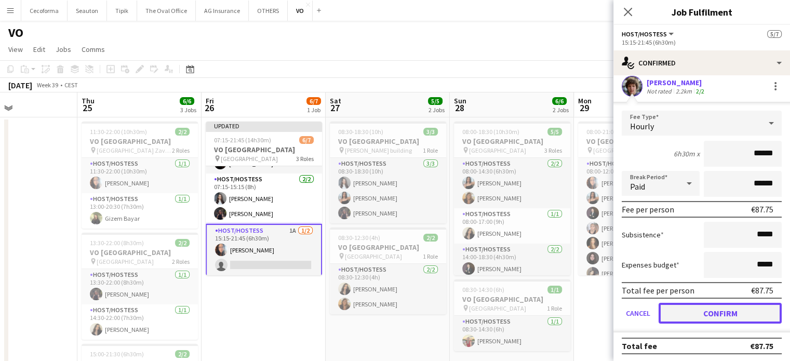
click at [706, 310] on button "Confirm" at bounding box center [720, 313] width 123 height 21
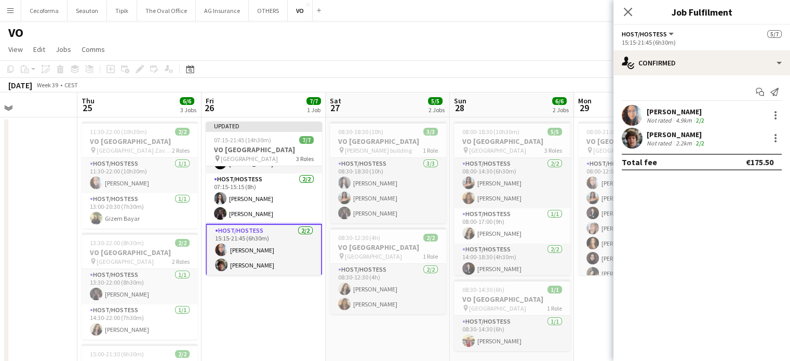
scroll to position [0, 0]
click at [255, 302] on app-date-cell "Updated 07:15-21:45 (14h30m) 7/7 VO Europe pin Borschette Center 3 Roles Host/H…" at bounding box center [264, 295] width 124 height 357
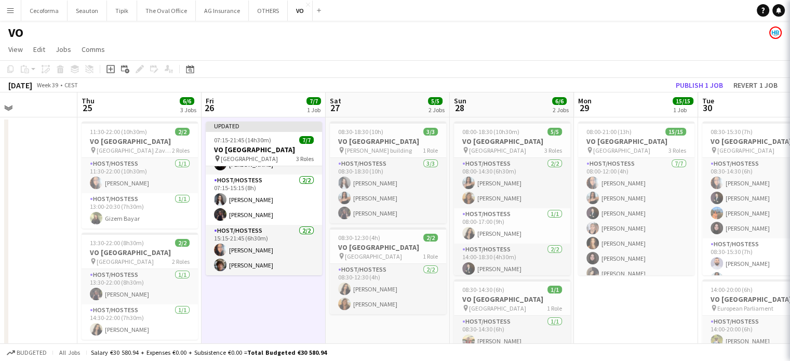
scroll to position [57, 0]
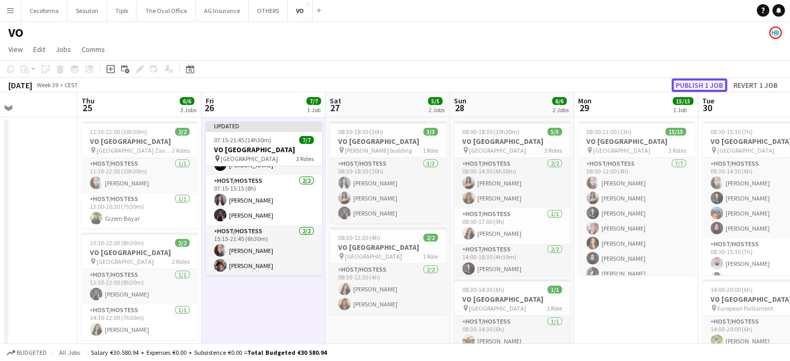
click at [704, 86] on button "Publish 1 job" at bounding box center [700, 85] width 56 height 14
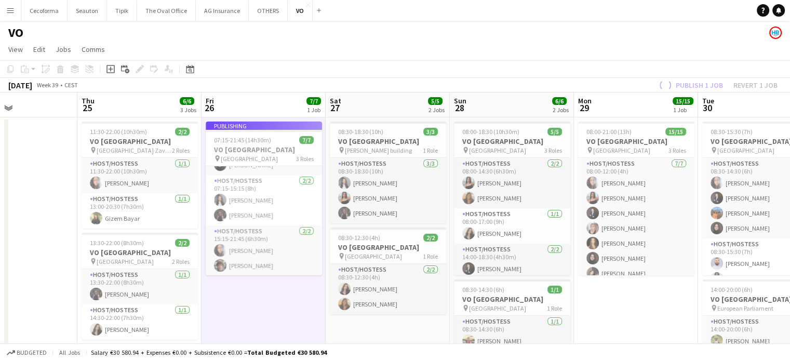
scroll to position [48, 0]
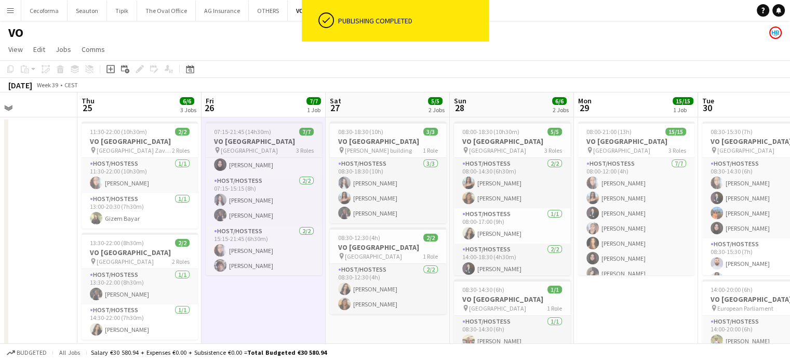
click at [235, 141] on h3 "VO [GEOGRAPHIC_DATA]" at bounding box center [264, 141] width 116 height 9
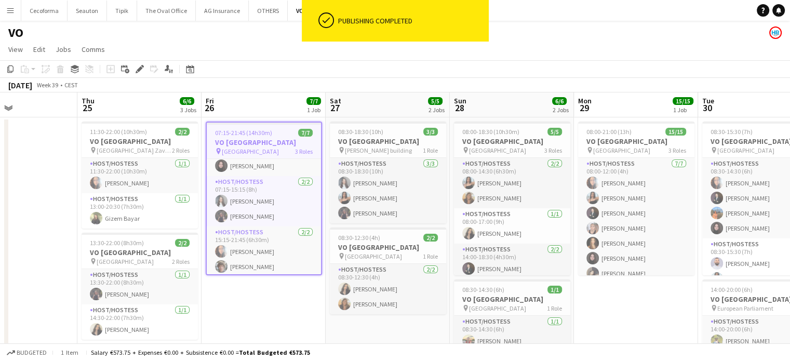
scroll to position [50, 0]
click at [141, 68] on icon at bounding box center [140, 70] width 6 height 6
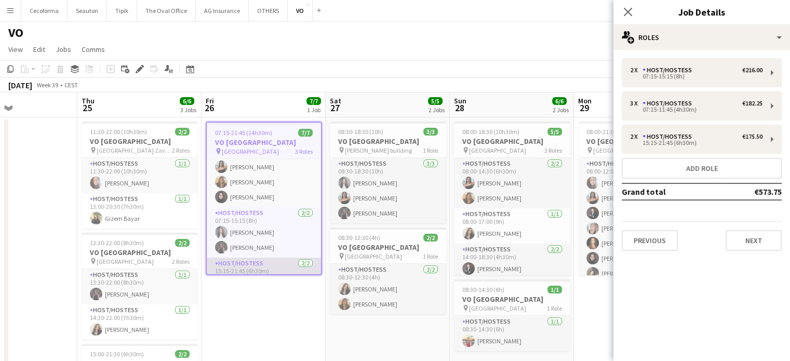
scroll to position [0, 0]
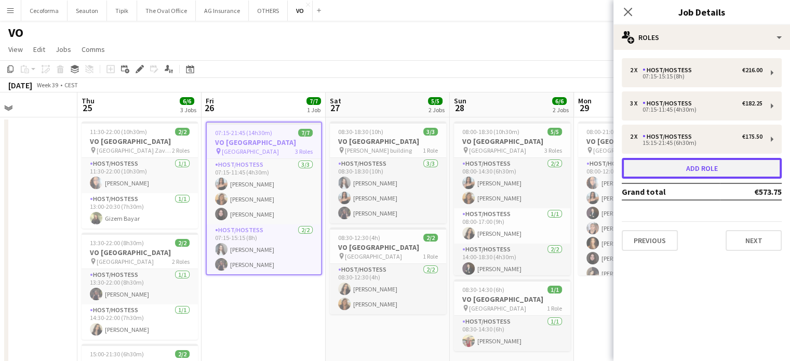
click at [684, 166] on button "Add role" at bounding box center [702, 168] width 160 height 21
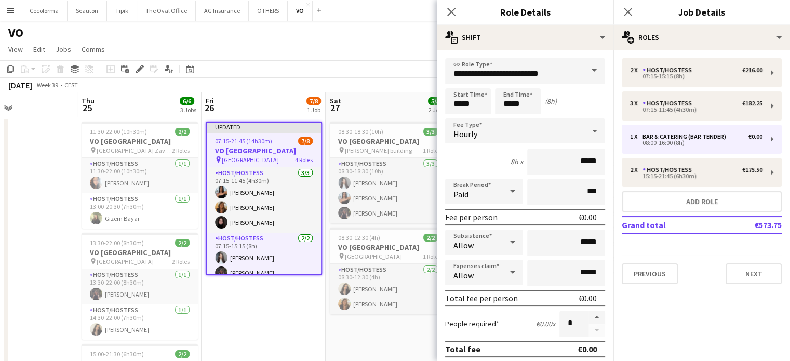
click at [585, 70] on span at bounding box center [595, 70] width 22 height 25
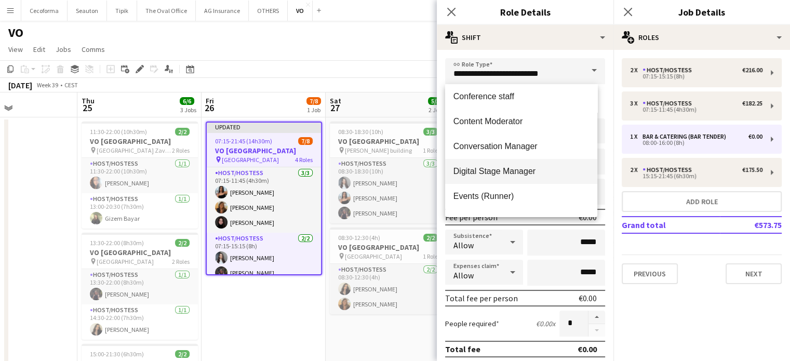
scroll to position [156, 0]
click at [475, 167] on span "Host/Hostess" at bounding box center [522, 169] width 136 height 10
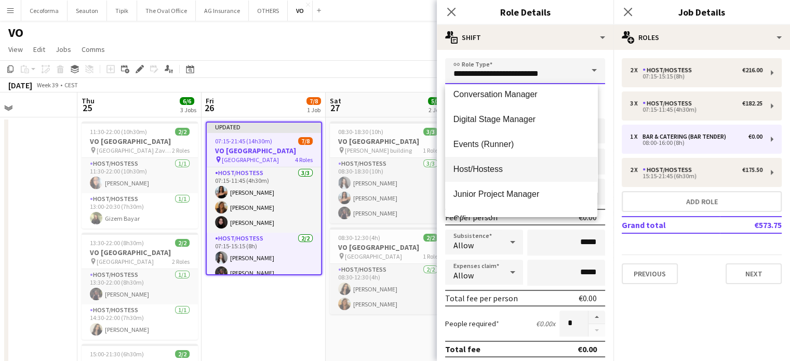
type input "**********"
type input "******"
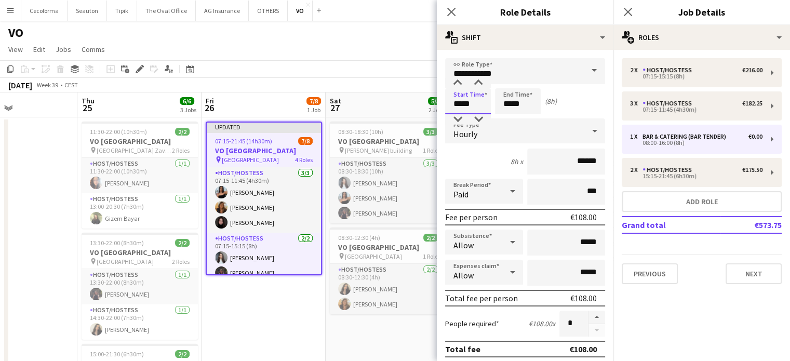
click at [461, 105] on input "*****" at bounding box center [468, 101] width 46 height 26
click at [458, 83] on div at bounding box center [457, 83] width 21 height 10
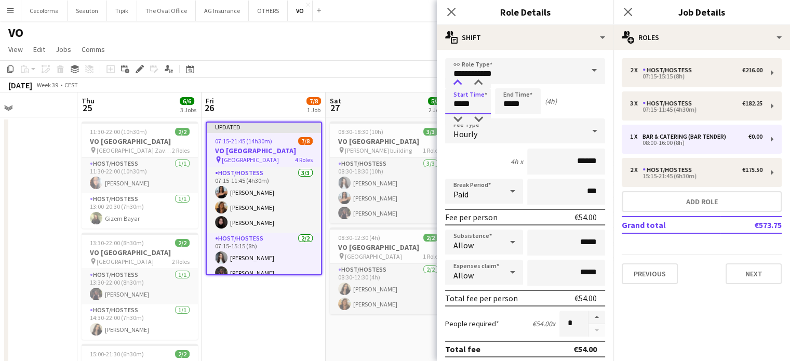
click at [458, 83] on div at bounding box center [457, 83] width 21 height 10
type input "*****"
click at [480, 78] on div at bounding box center [478, 83] width 21 height 10
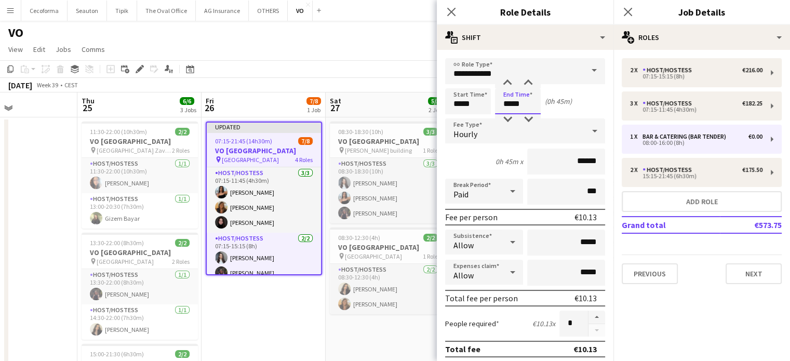
click at [510, 105] on input "*****" at bounding box center [518, 101] width 46 height 26
click at [507, 81] on div at bounding box center [507, 83] width 21 height 10
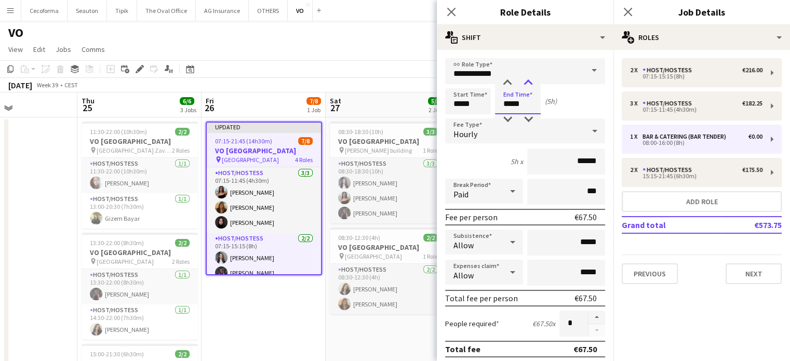
click at [526, 83] on div at bounding box center [528, 83] width 21 height 10
type input "*****"
click at [526, 83] on div at bounding box center [528, 83] width 21 height 10
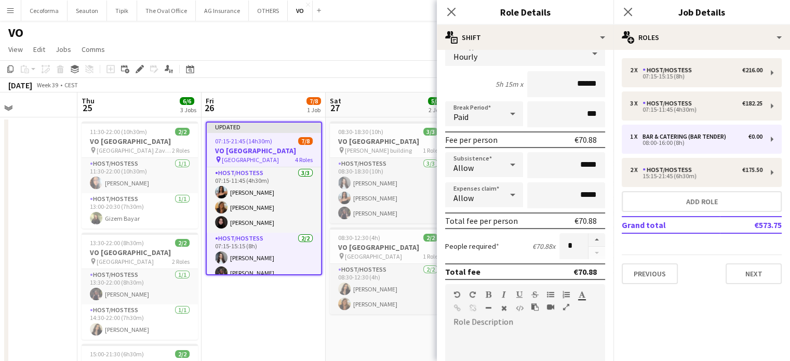
scroll to position [104, 0]
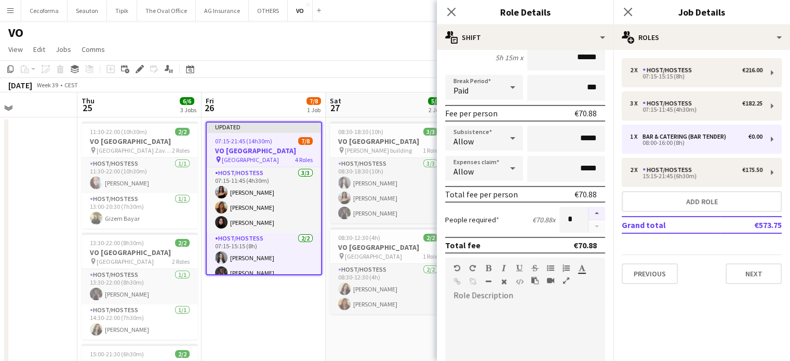
click at [589, 213] on button "button" at bounding box center [597, 214] width 17 height 14
type input "*"
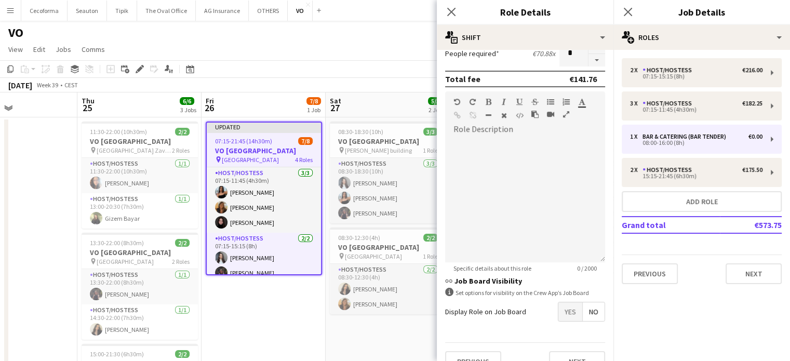
scroll to position [287, 0]
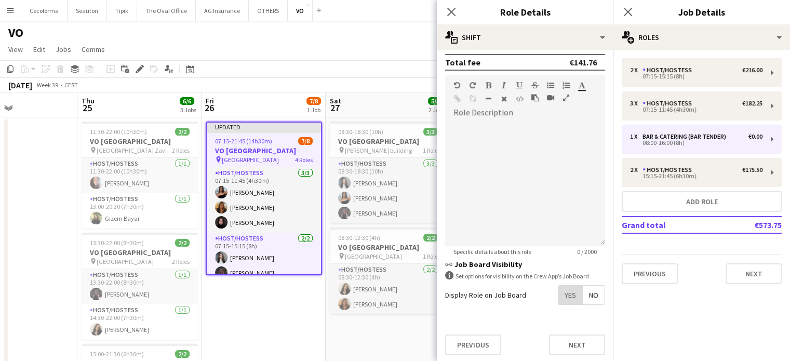
click at [563, 295] on span "Yes" at bounding box center [571, 295] width 24 height 19
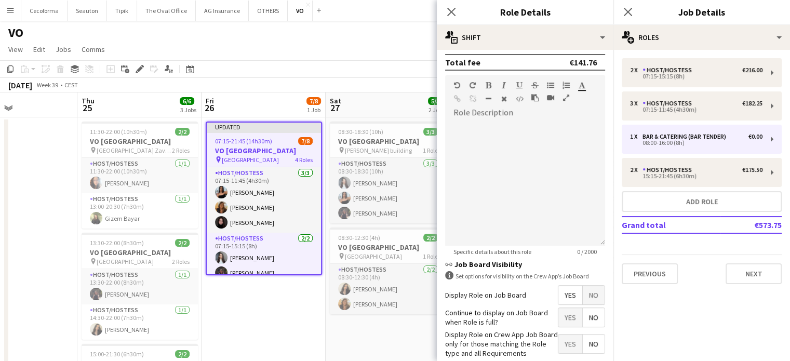
click at [584, 314] on span "No" at bounding box center [594, 317] width 22 height 19
click at [562, 338] on span "Yes" at bounding box center [571, 344] width 24 height 19
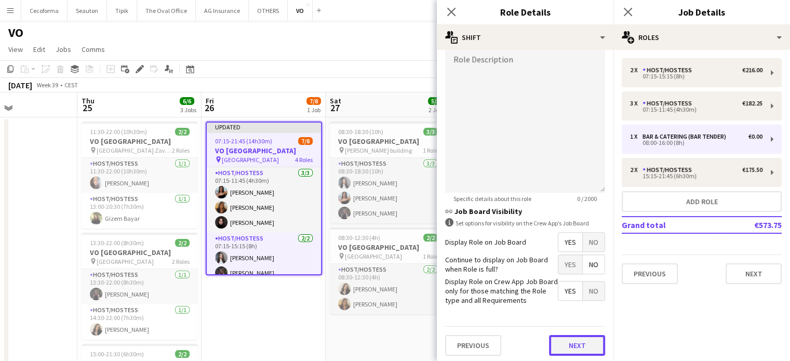
click at [570, 341] on button "Next" at bounding box center [577, 345] width 56 height 21
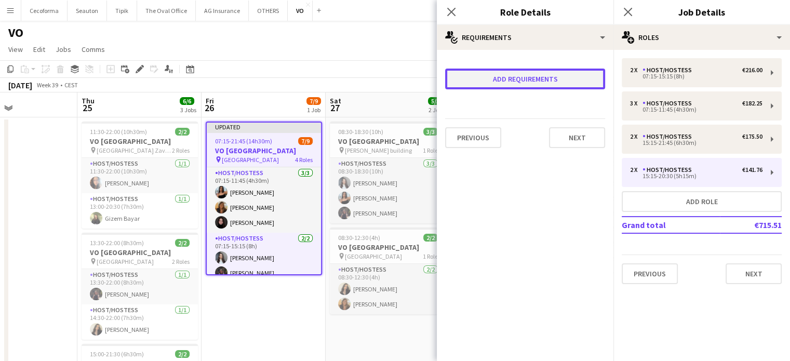
click at [497, 76] on button "Add requirements" at bounding box center [525, 79] width 160 height 21
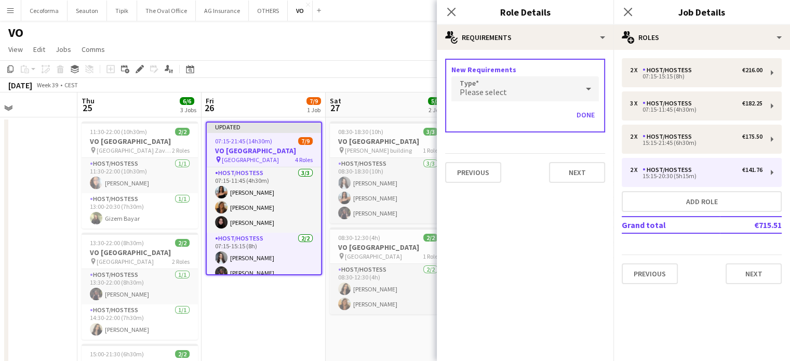
click at [491, 91] on span "Please select" at bounding box center [483, 92] width 47 height 10
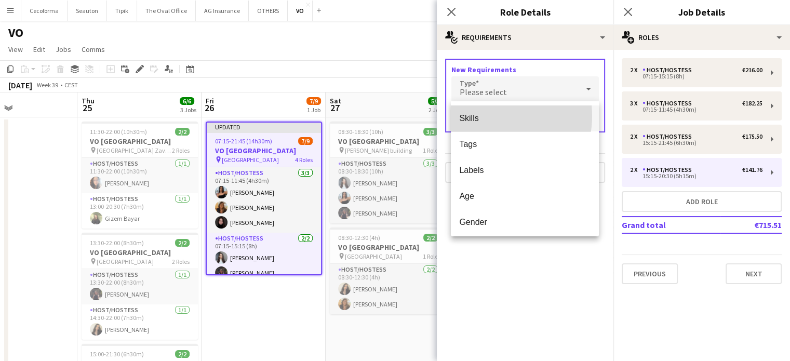
click at [483, 116] on span "Skills" at bounding box center [524, 118] width 131 height 10
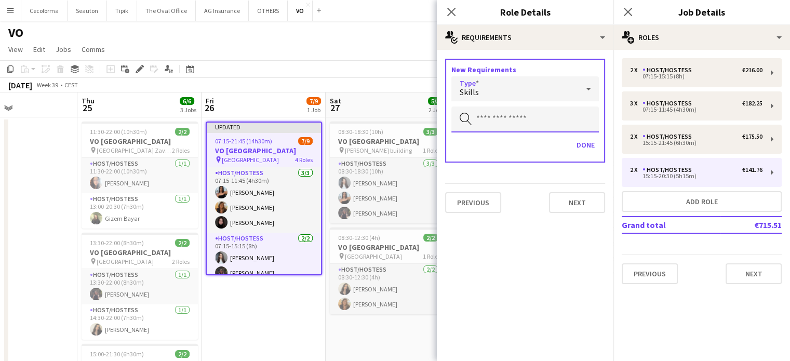
click at [489, 121] on input "text" at bounding box center [526, 120] width 148 height 26
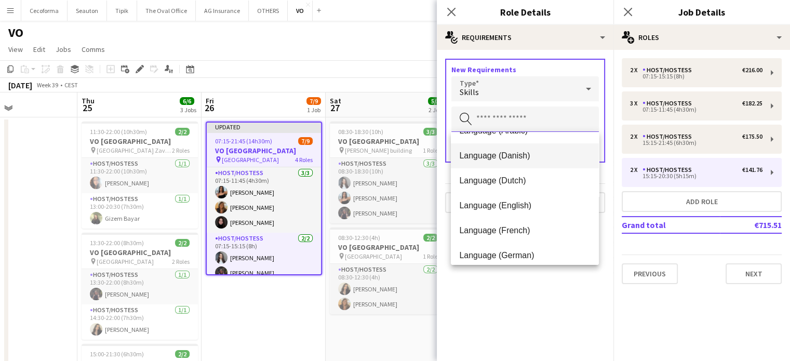
scroll to position [104, 0]
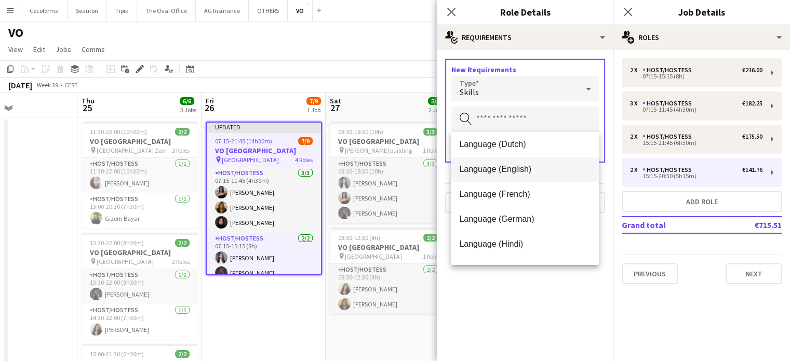
click at [487, 166] on span "Language (English)" at bounding box center [524, 169] width 131 height 10
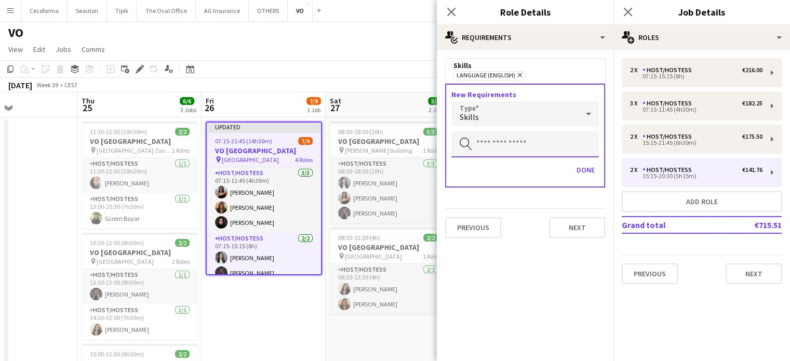
click at [484, 145] on input "text" at bounding box center [526, 144] width 148 height 26
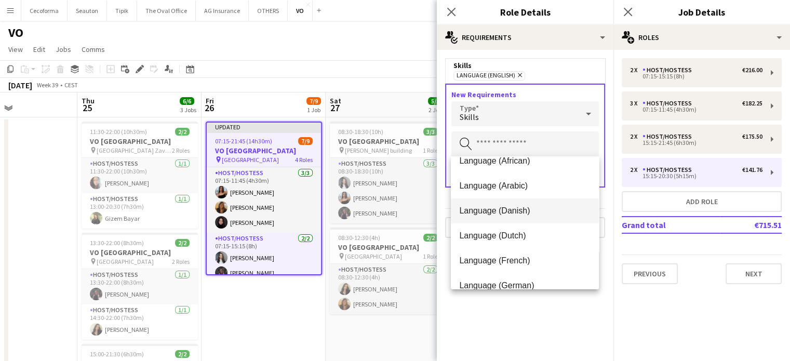
scroll to position [52, 0]
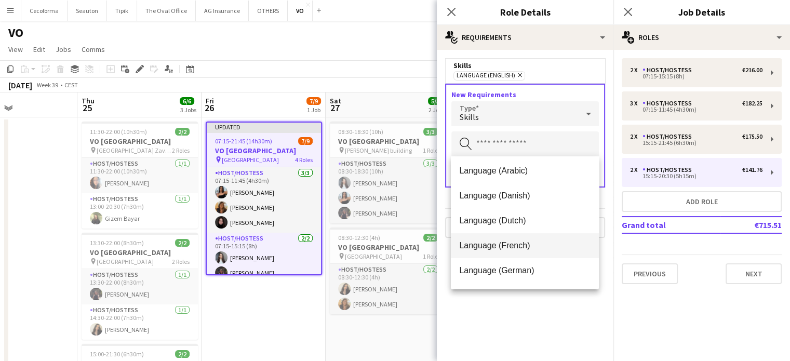
click at [502, 248] on span "Language (French)" at bounding box center [524, 246] width 131 height 10
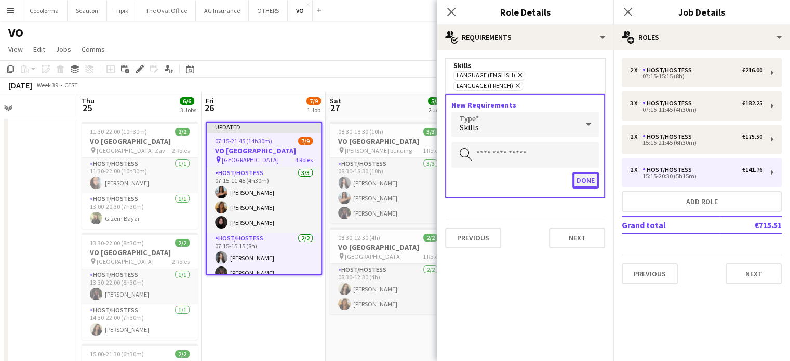
click at [587, 172] on button "Done" at bounding box center [586, 180] width 27 height 17
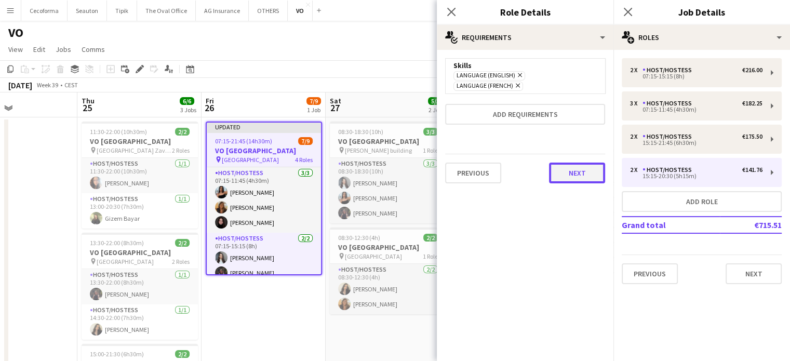
click at [587, 163] on button "Next" at bounding box center [577, 173] width 56 height 21
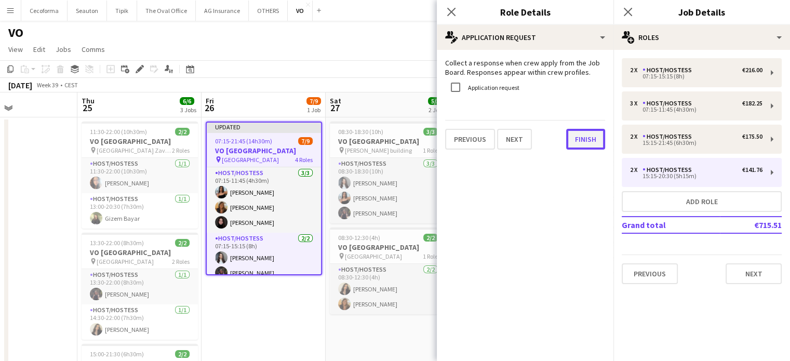
click at [590, 137] on button "Finish" at bounding box center [585, 139] width 39 height 21
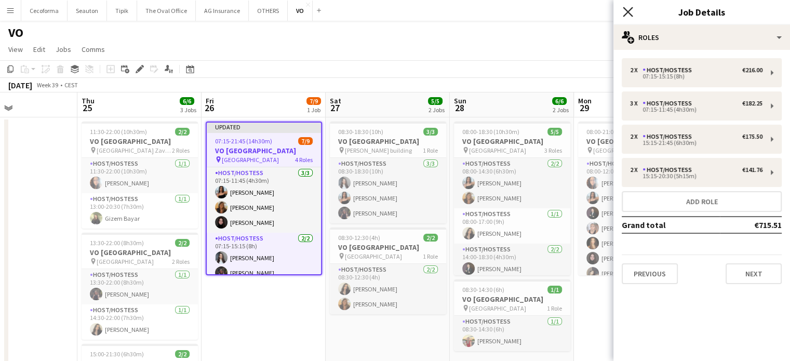
click at [628, 12] on icon at bounding box center [628, 12] width 10 height 10
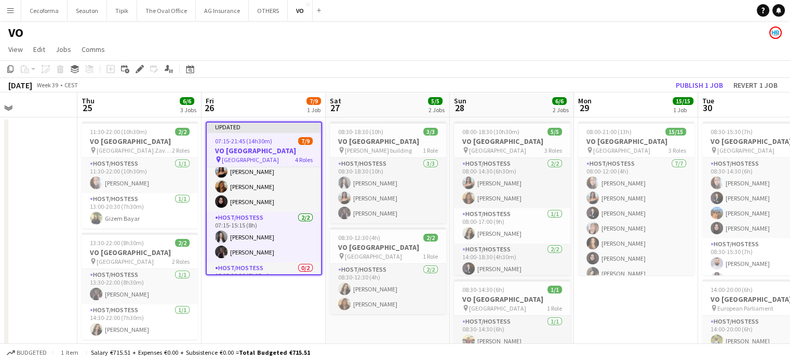
scroll to position [109, 0]
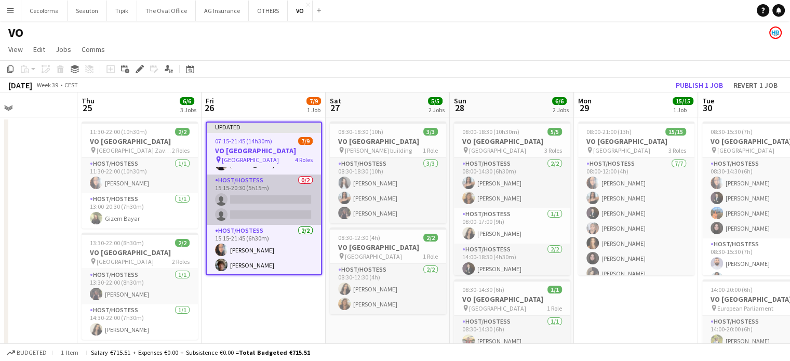
click at [261, 203] on app-card-role "Host/Hostess 0/2 15:15-20:30 (5h15m) single-neutral-actions single-neutral-acti…" at bounding box center [264, 200] width 114 height 50
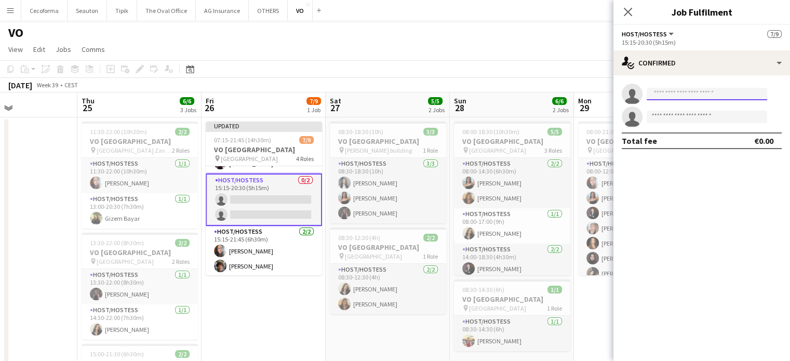
click at [656, 95] on input at bounding box center [707, 94] width 121 height 12
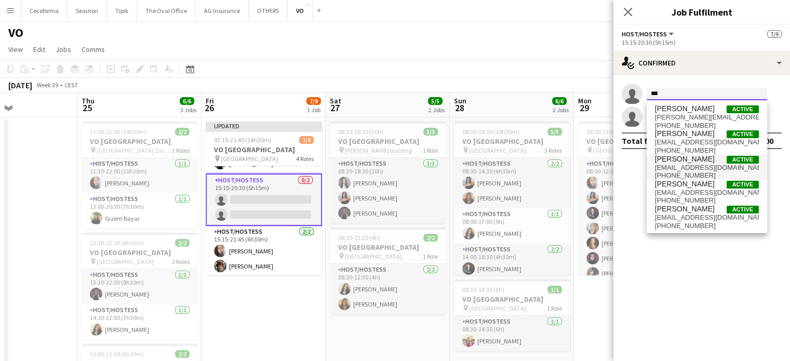
type input "***"
click at [674, 164] on span "alexiapreda9@gmail.com" at bounding box center [707, 168] width 104 height 8
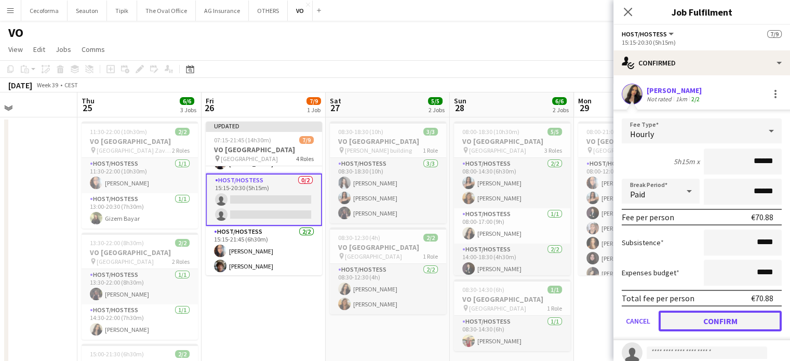
click at [716, 321] on button "Confirm" at bounding box center [720, 321] width 123 height 21
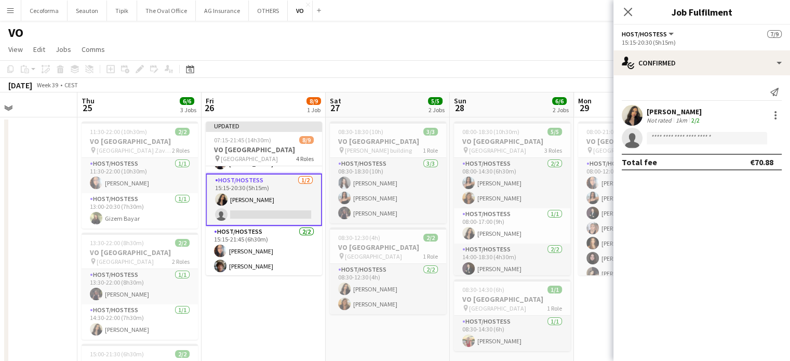
click at [257, 215] on app-card-role "Host/Hostess 1/2 15:15-20:30 (5h15m) Alexia Elena Preda single-neutral-actions" at bounding box center [264, 200] width 116 height 52
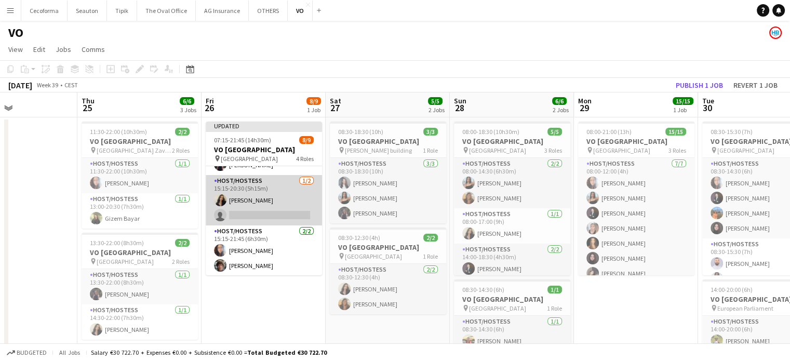
click at [287, 209] on app-card-role "Host/Hostess 1/2 15:15-20:30 (5h15m) Alexia Elena Preda single-neutral-actions" at bounding box center [264, 200] width 116 height 50
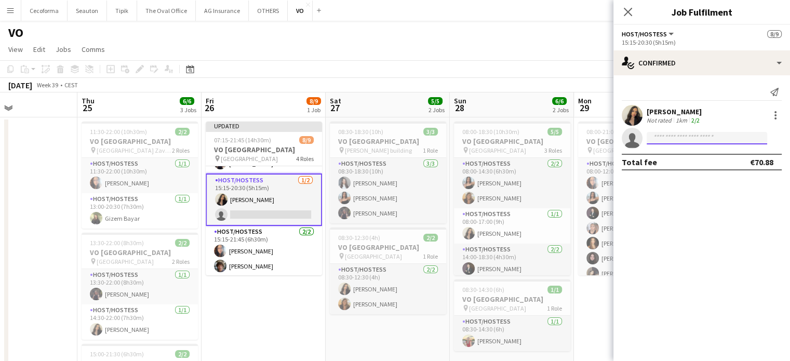
click at [690, 141] on input at bounding box center [707, 138] width 121 height 12
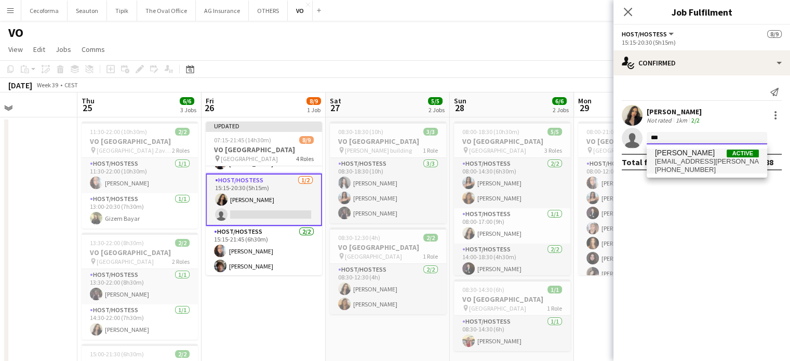
type input "***"
click at [686, 160] on span "de.carvalho.noah.2006@gmail.com" at bounding box center [707, 161] width 104 height 8
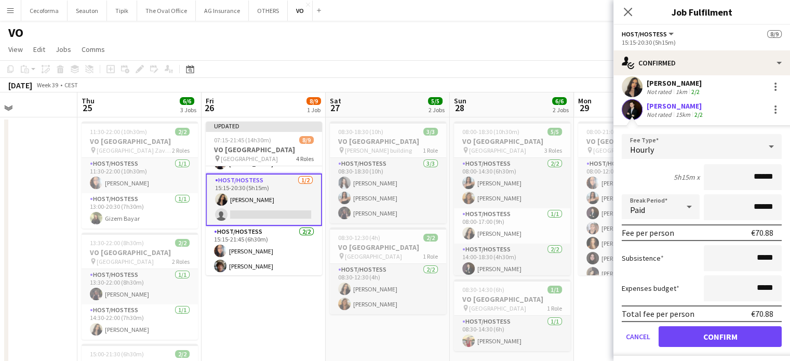
scroll to position [52, 0]
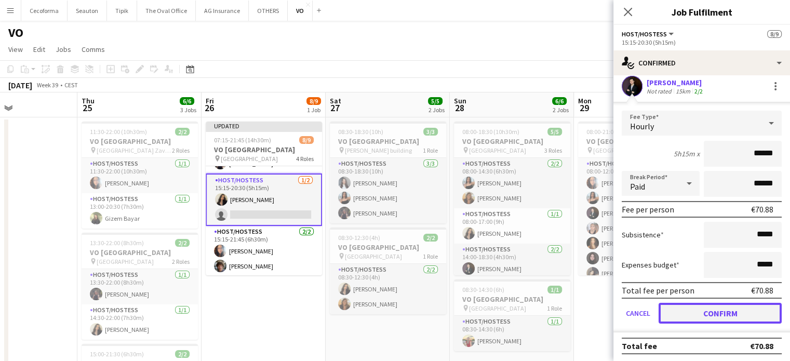
click at [696, 310] on button "Confirm" at bounding box center [720, 313] width 123 height 21
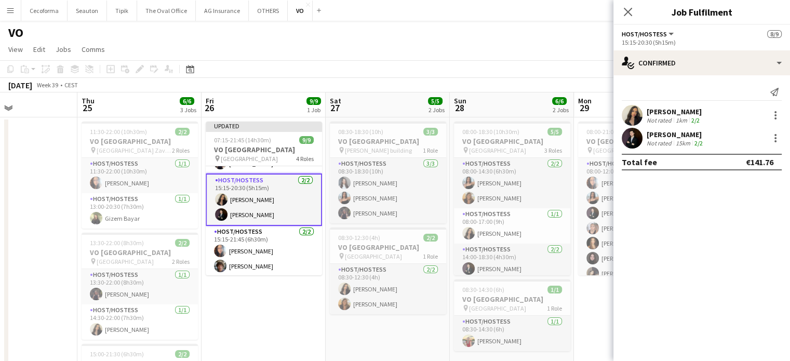
scroll to position [0, 0]
click at [254, 284] on app-date-cell "Updated 07:15-21:45 (14h30m) 9/9 VO Europe pin Borschette Center 4 Roles Host/H…" at bounding box center [264, 295] width 124 height 357
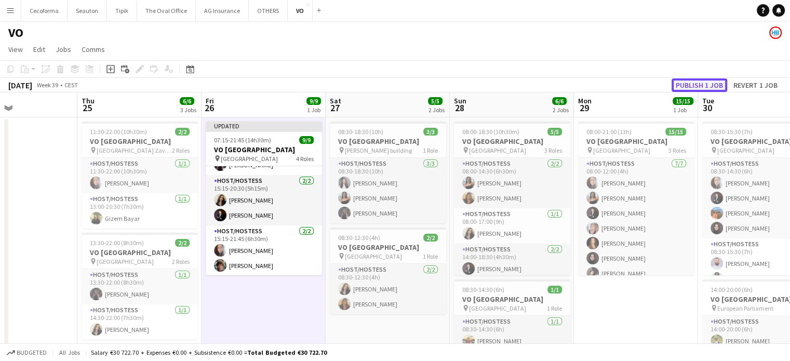
click at [697, 86] on button "Publish 1 job" at bounding box center [700, 85] width 56 height 14
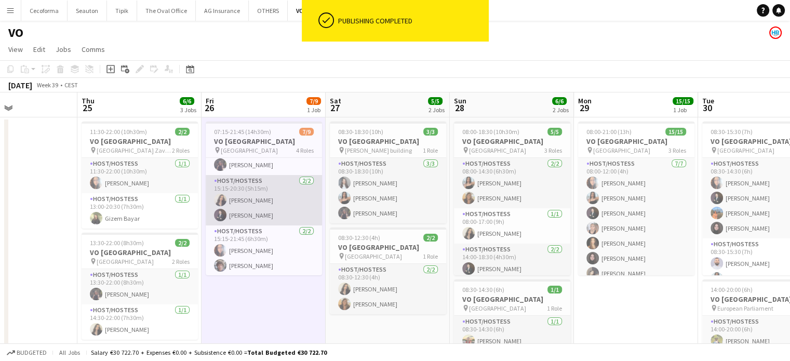
scroll to position [0, 0]
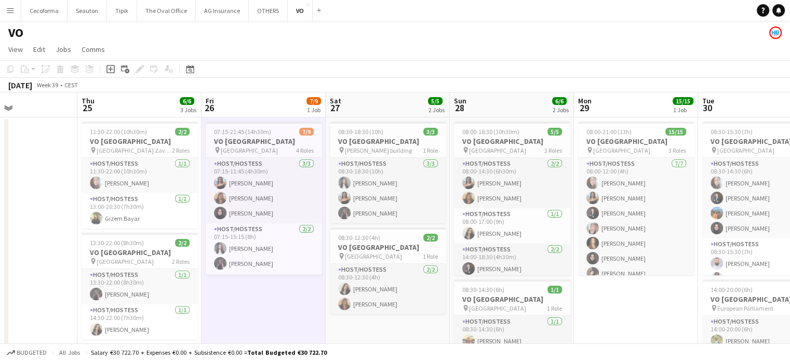
click at [253, 304] on app-date-cell "07:15-21:45 (14h30m) 7/9 VO Europe pin Borschette Center 4 Roles Host/Hostess 3…" at bounding box center [264, 295] width 124 height 357
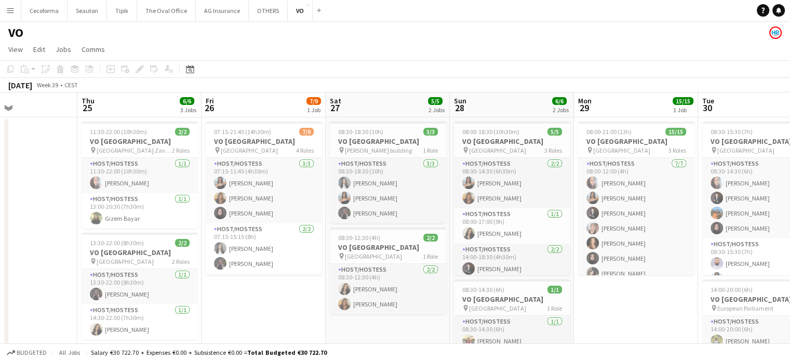
click at [274, 307] on app-date-cell "07:15-21:45 (14h30m) 7/9 VO Europe pin Borschette Center 4 Roles Host/Hostess 3…" at bounding box center [264, 295] width 124 height 357
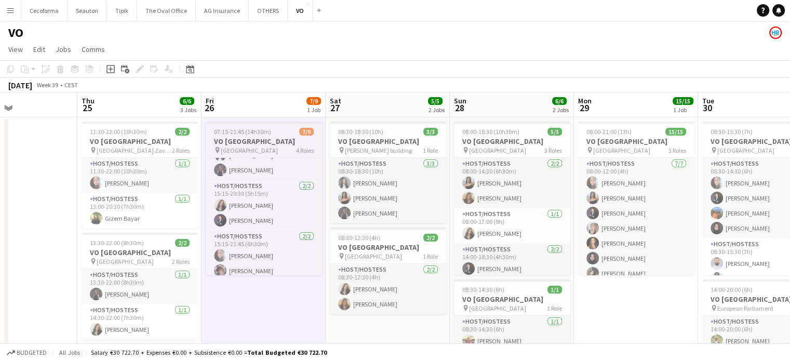
scroll to position [99, 0]
click at [264, 297] on app-date-cell "07:15-21:45 (14h30m) 7/9 VO Europe pin Borschette Center 4 Roles Host/Hostess 3…" at bounding box center [264, 295] width 124 height 357
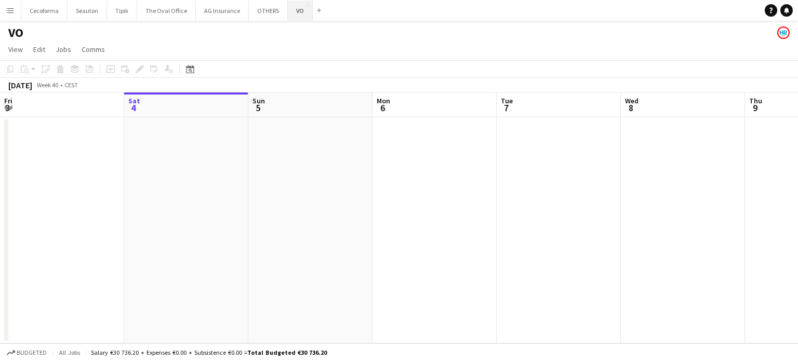
click at [293, 10] on button "VO Close" at bounding box center [300, 11] width 25 height 20
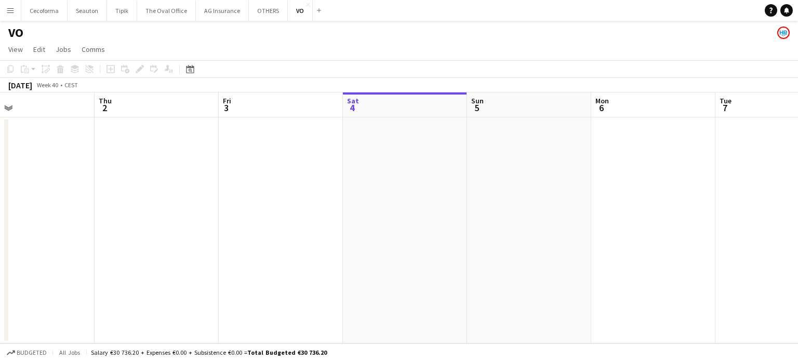
drag, startPoint x: 155, startPoint y: 240, endPoint x: 622, endPoint y: 243, distance: 467.7
click at [622, 243] on app-calendar-viewport "Mon 29 Tue 30 Wed 1 Thu 2 Fri 3 Sat 4 Sun 5 Mon 6 Tue 7 Wed 8 Thu 9 Fri 10" at bounding box center [399, 217] width 798 height 251
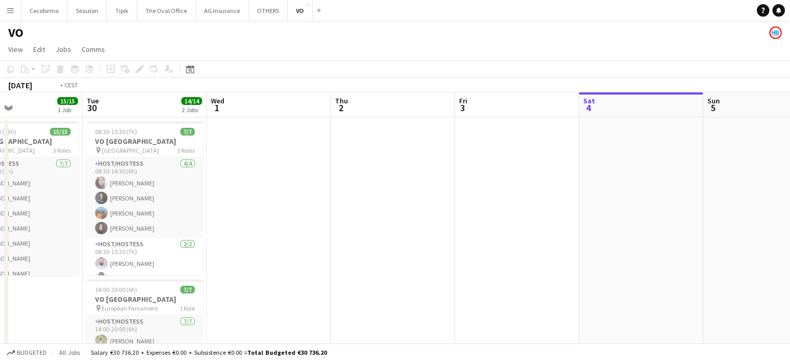
click at [536, 243] on app-calendar-viewport "Sat 27 5/5 2 Jobs Sun 28 6/6 2 Jobs Mon 29 15/15 1 Job Tue 30 14/14 2 Jobs Wed …" at bounding box center [395, 273] width 790 height 362
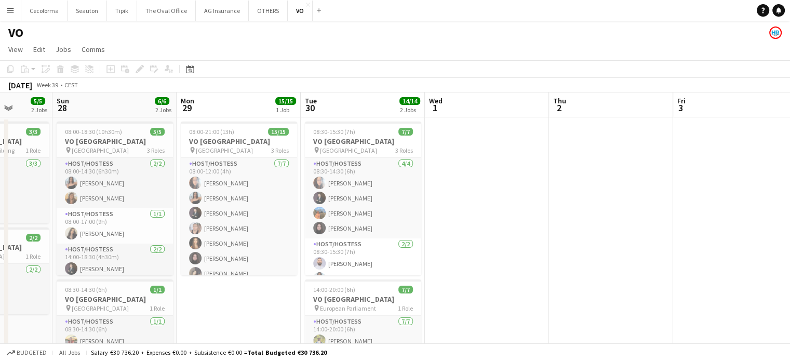
scroll to position [0, 208]
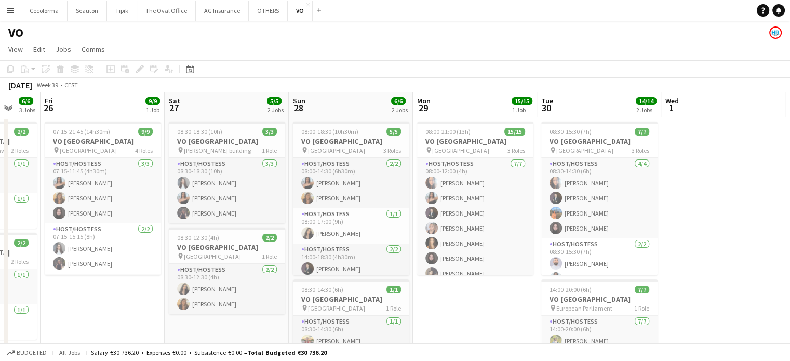
drag, startPoint x: 61, startPoint y: 322, endPoint x: 247, endPoint y: 308, distance: 187.0
click at [247, 308] on app-calendar-viewport "Wed 24 Thu 25 6/6 3 Jobs Fri 26 9/9 1 Job Sat 27 5/5 2 Jobs Sun 28 6/6 2 Jobs M…" at bounding box center [395, 283] width 790 height 382
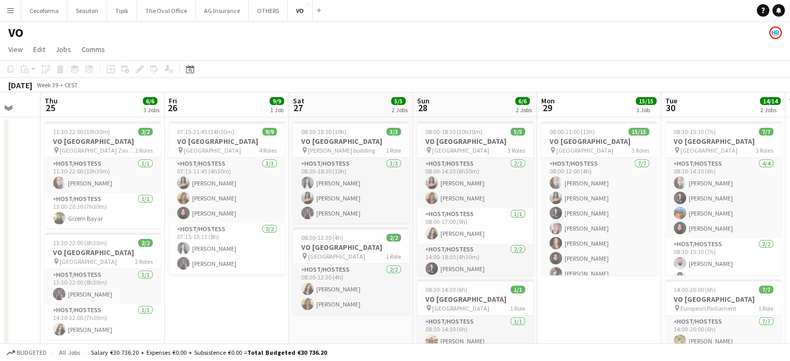
scroll to position [0, 328]
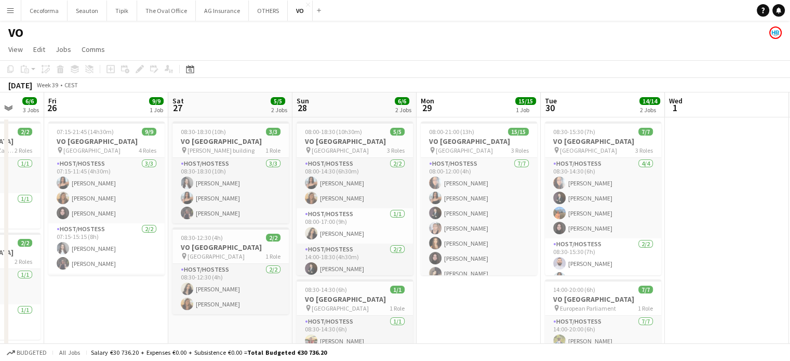
drag, startPoint x: 173, startPoint y: 315, endPoint x: 239, endPoint y: 318, distance: 66.0
click at [239, 318] on app-calendar-viewport "Tue 23 Wed 24 Thu 25 6/6 3 Jobs Fri 26 9/9 1 Job Sat 27 5/5 2 Jobs Sun 28 6/6 2…" at bounding box center [395, 283] width 790 height 382
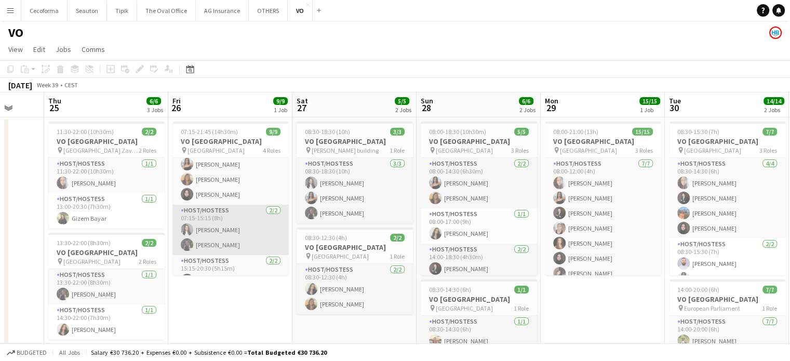
scroll to position [0, 0]
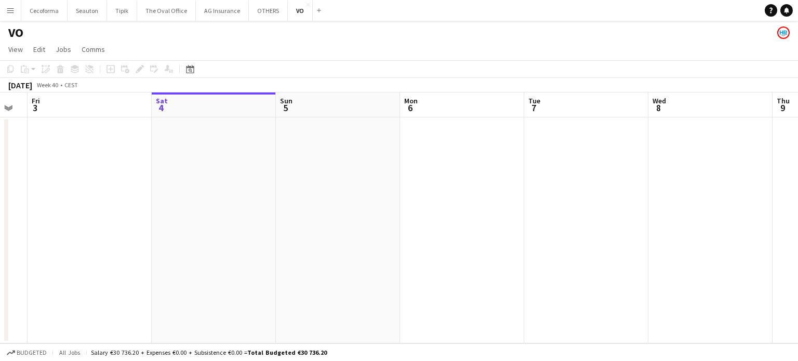
drag, startPoint x: 268, startPoint y: 256, endPoint x: 633, endPoint y: 206, distance: 368.2
click at [640, 207] on app-calendar-viewport "Tue 30 Wed 1 Thu 2 Fri 3 Sat 4 Sun 5 Mon 6 Tue 7 Wed 8 Thu 9 Fri 10 Sat 11" at bounding box center [399, 217] width 798 height 251
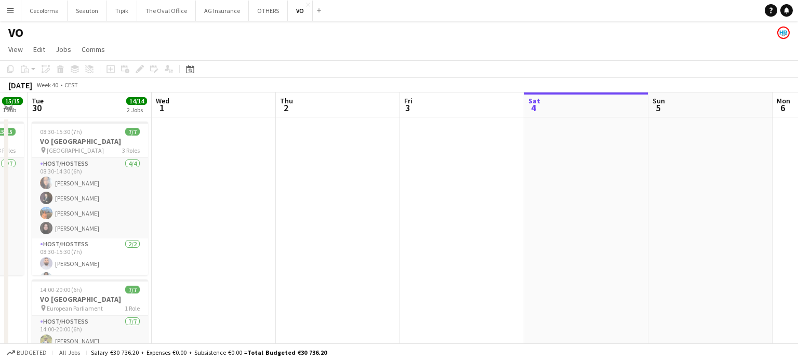
scroll to position [0, 285]
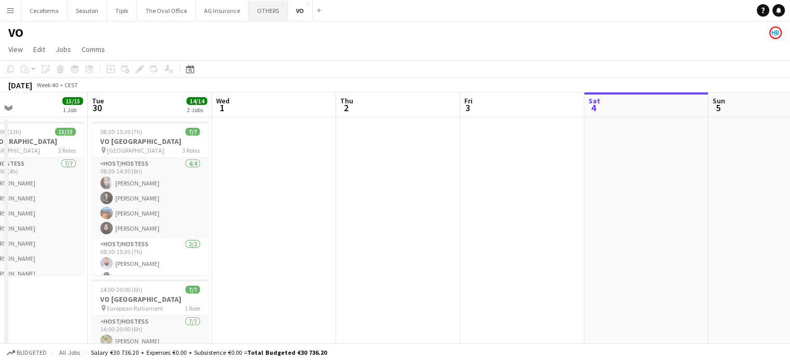
click at [251, 8] on button "OTHERS Close" at bounding box center [268, 11] width 39 height 20
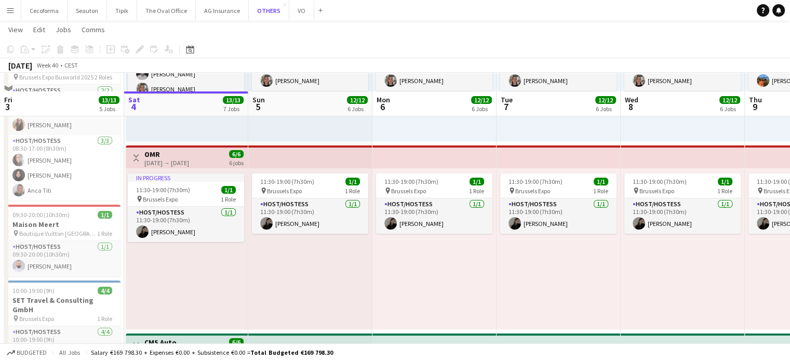
scroll to position [156, 0]
